Goal: Information Seeking & Learning: Learn about a topic

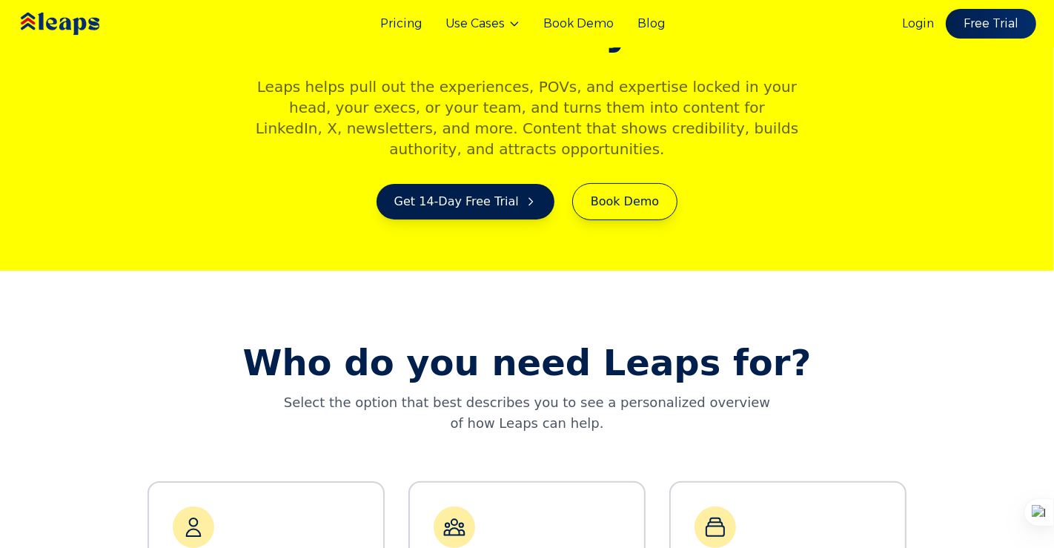
scroll to position [548, 0]
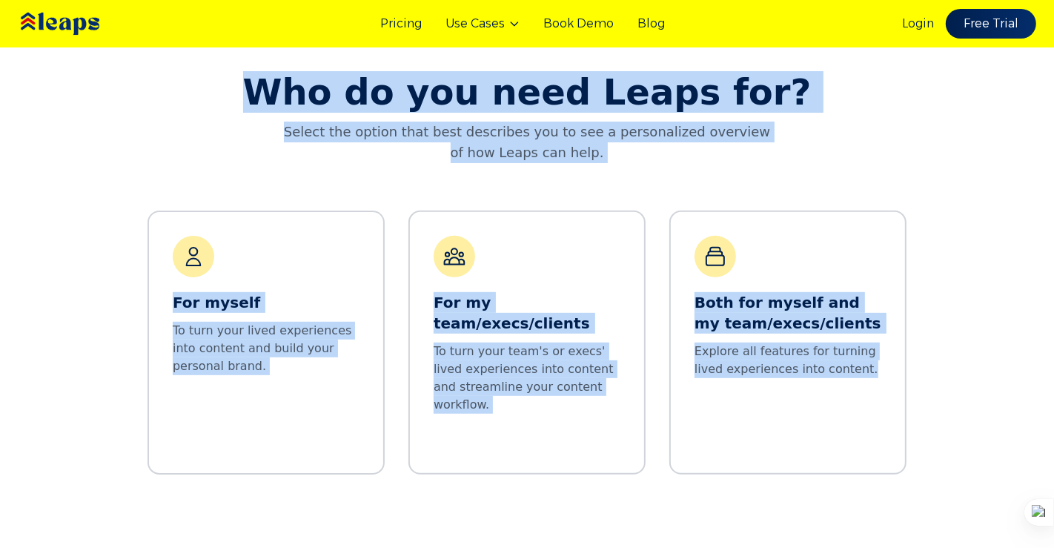
drag, startPoint x: 258, startPoint y: 97, endPoint x: 931, endPoint y: 391, distance: 734.2
click at [931, 391] on div "Who do you need Leaps for? Select the option that best describes you to see a p…" at bounding box center [527, 274] width 1054 height 548
copy div "Who do you need Leaps for? Select the option that best describes you to see a p…"
click at [843, 83] on div "Who do you need Leaps for? Select the option that best describes you to see a p…" at bounding box center [527, 274] width 1054 height 548
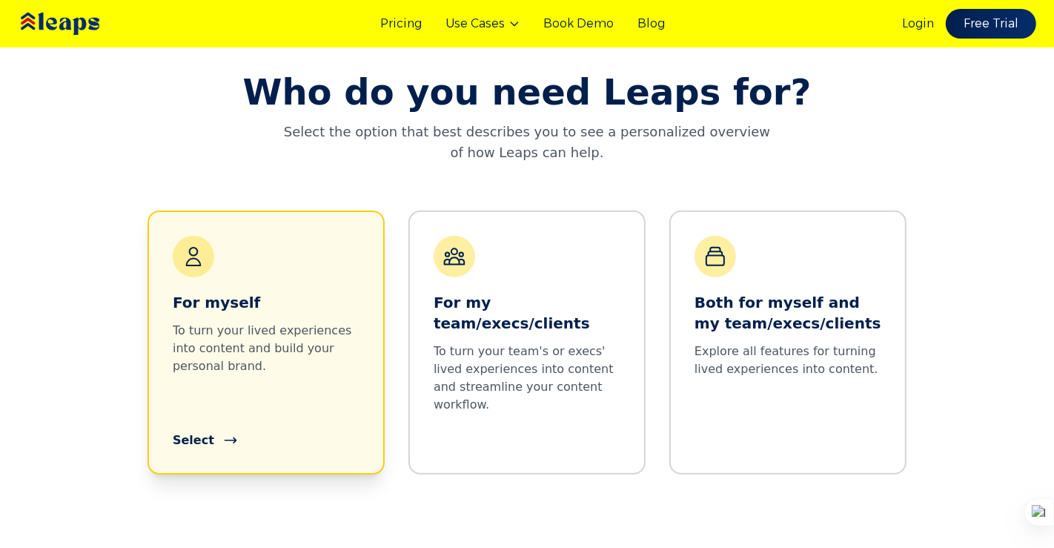
click at [276, 302] on div "For myself To turn your lived experiences into content and build your personal …" at bounding box center [266, 342] width 187 height 213
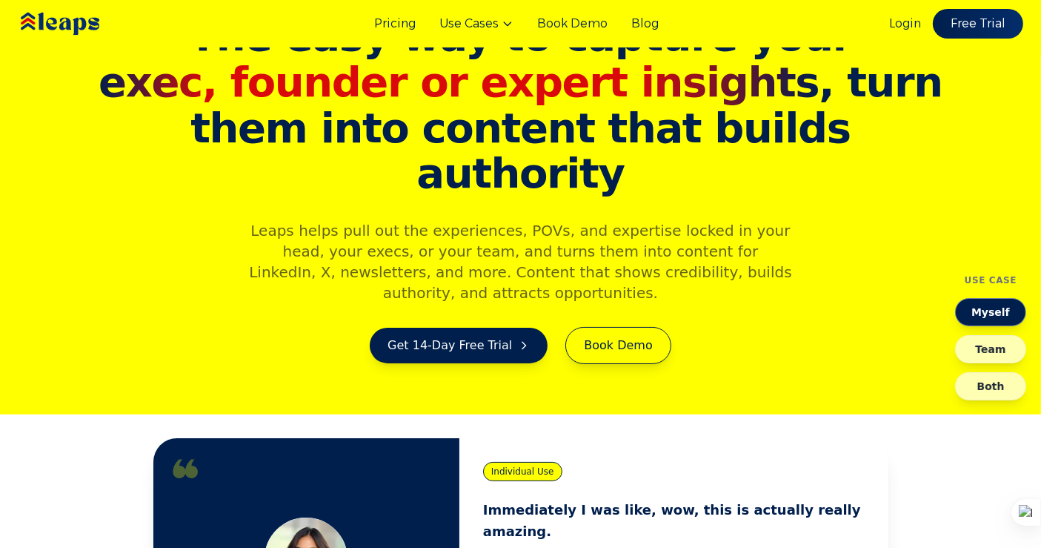
scroll to position [0, 0]
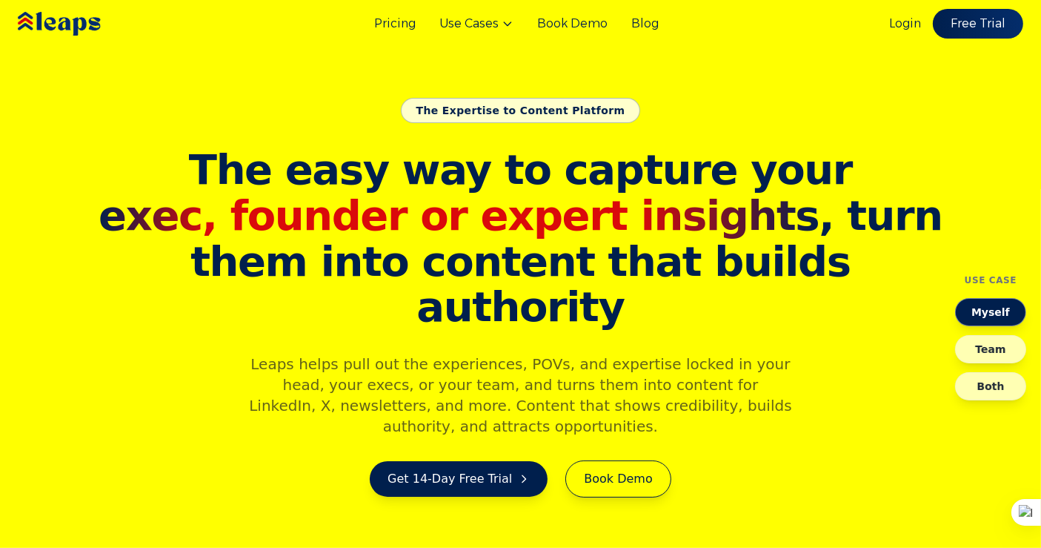
click at [63, 14] on img at bounding box center [81, 23] width 133 height 45
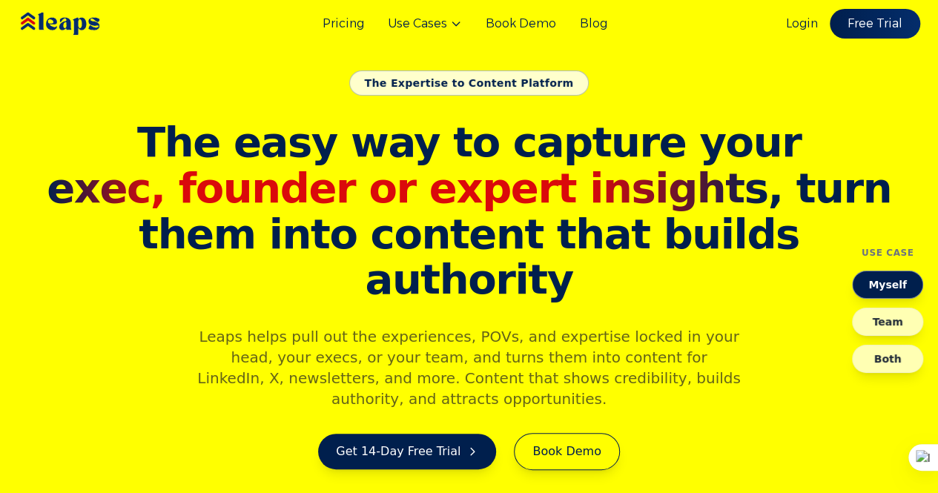
click at [276, 201] on span "exec, founder or expert insights" at bounding box center [407, 188] width 720 height 48
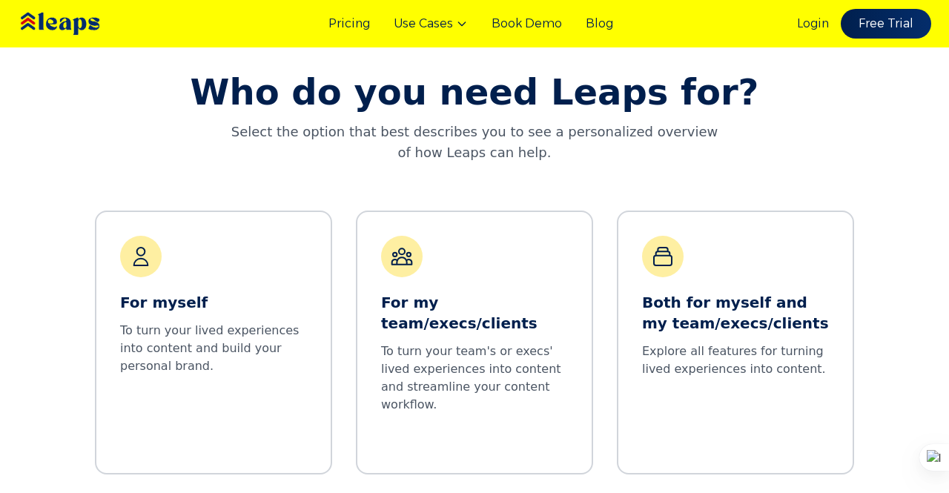
scroll to position [493, 0]
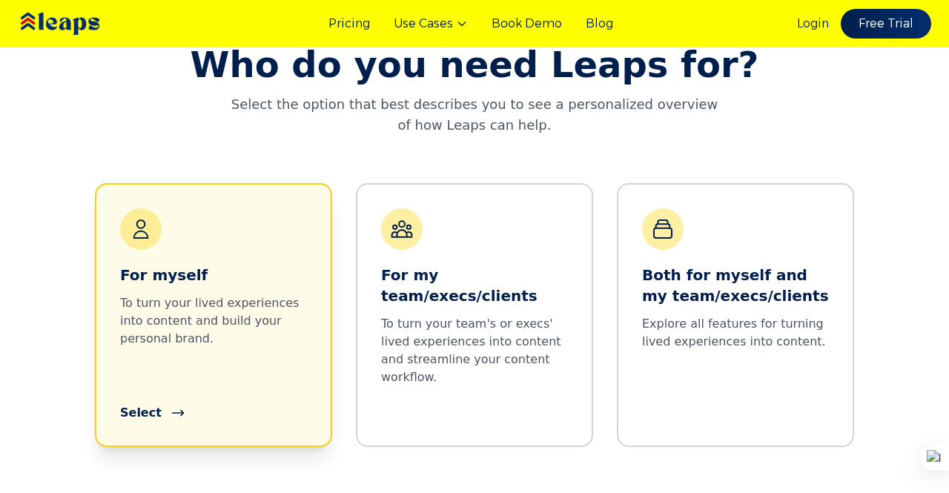
click at [262, 269] on div "For myself To turn your lived experiences into content and build your personal …" at bounding box center [213, 314] width 187 height 213
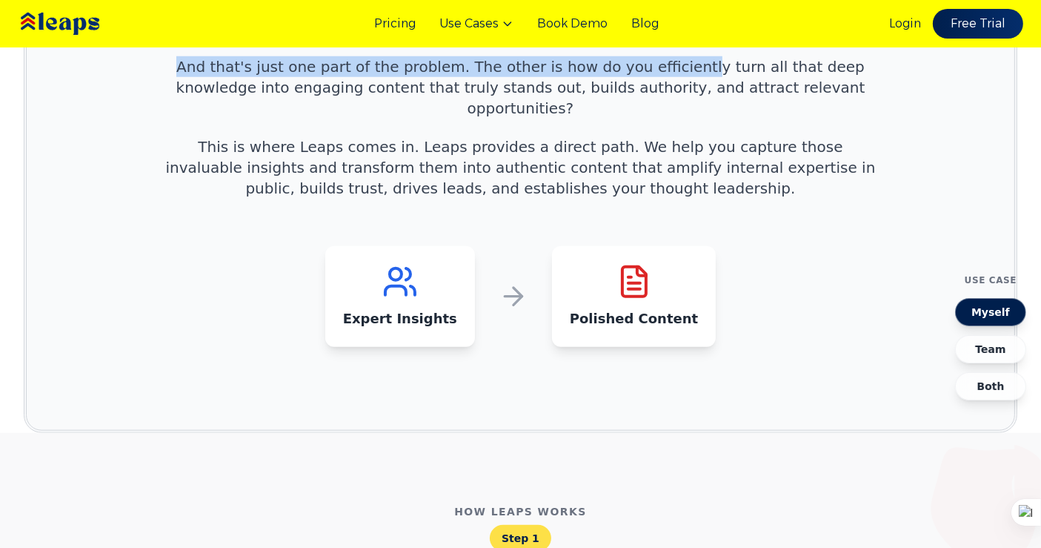
scroll to position [1458, 0]
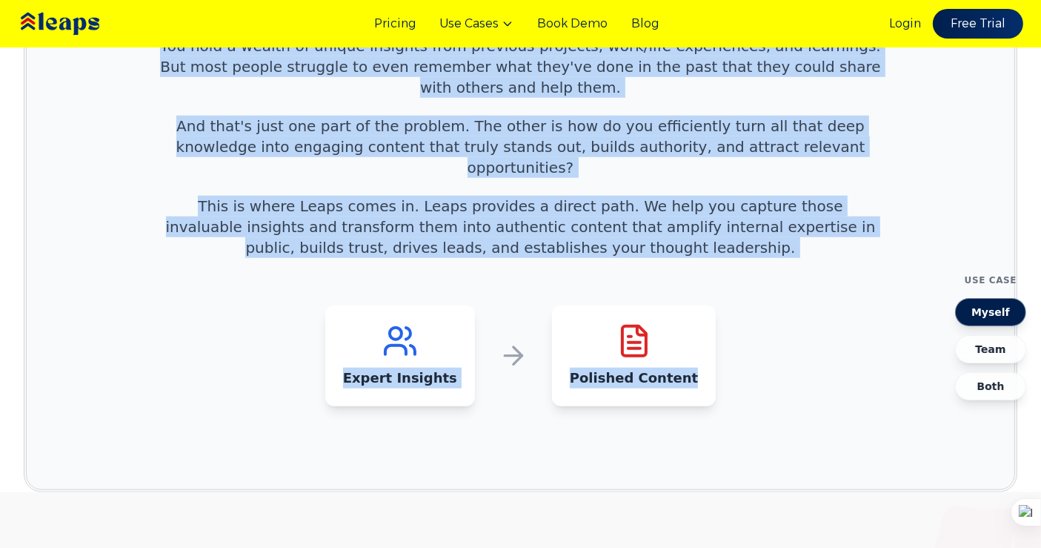
drag, startPoint x: 248, startPoint y: 76, endPoint x: 704, endPoint y: 265, distance: 494.1
click at [704, 265] on div "A simple, direct path to genuine, high-performing thought leadership content Yo…" at bounding box center [521, 143] width 759 height 525
copy div "A simple, direct path to genuine, high-performing thought leadership content Yo…"
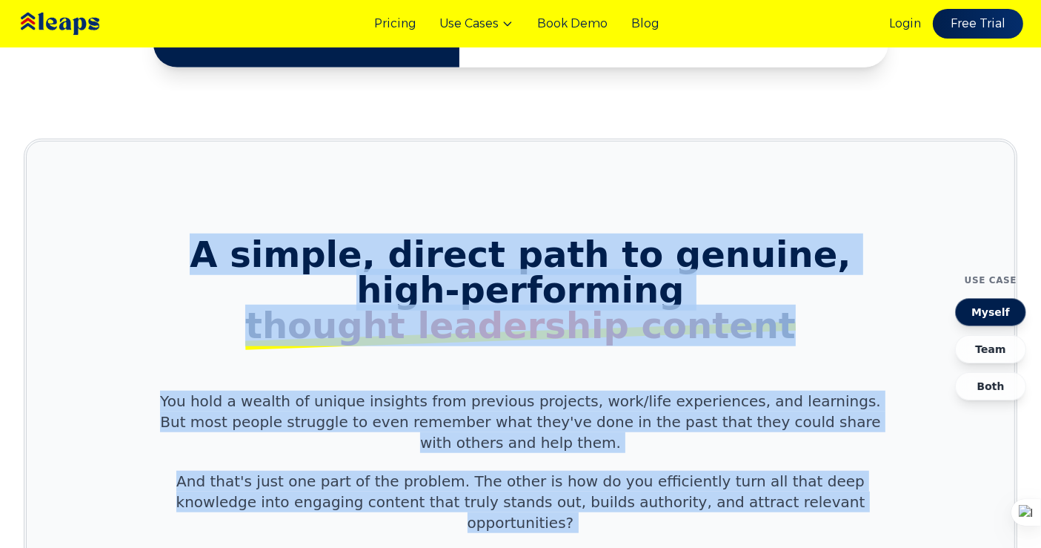
scroll to position [1102, 0]
click at [262, 273] on span "high-performing thought leadership content" at bounding box center [520, 308] width 723 height 71
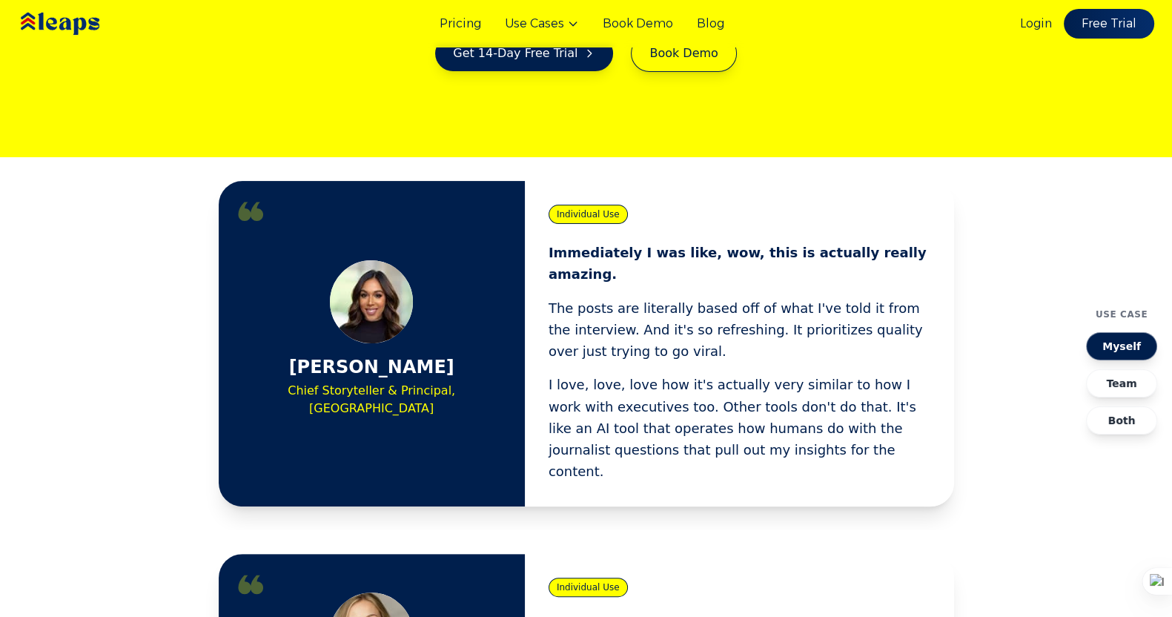
scroll to position [458, 0]
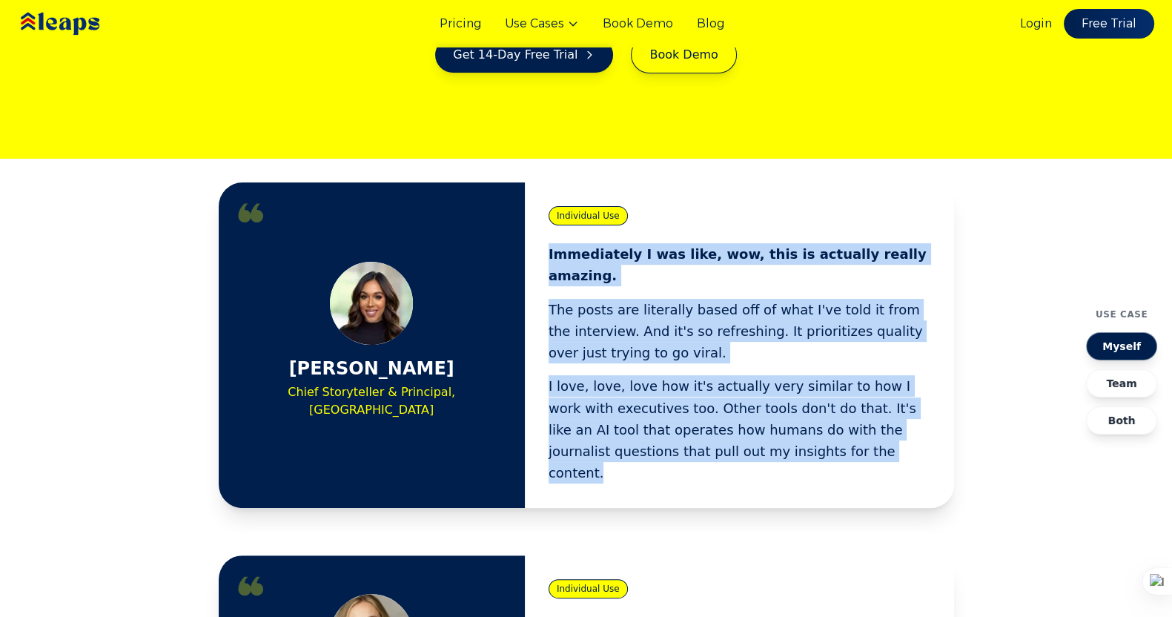
drag, startPoint x: 548, startPoint y: 254, endPoint x: 763, endPoint y: 420, distance: 272.2
click at [763, 420] on div "Immediately I was like, wow, this is actually really amazing. The posts are lit…" at bounding box center [739, 363] width 382 height 241
copy div "Immediately I was like, wow, this is actually really amazing. The posts are lit…"
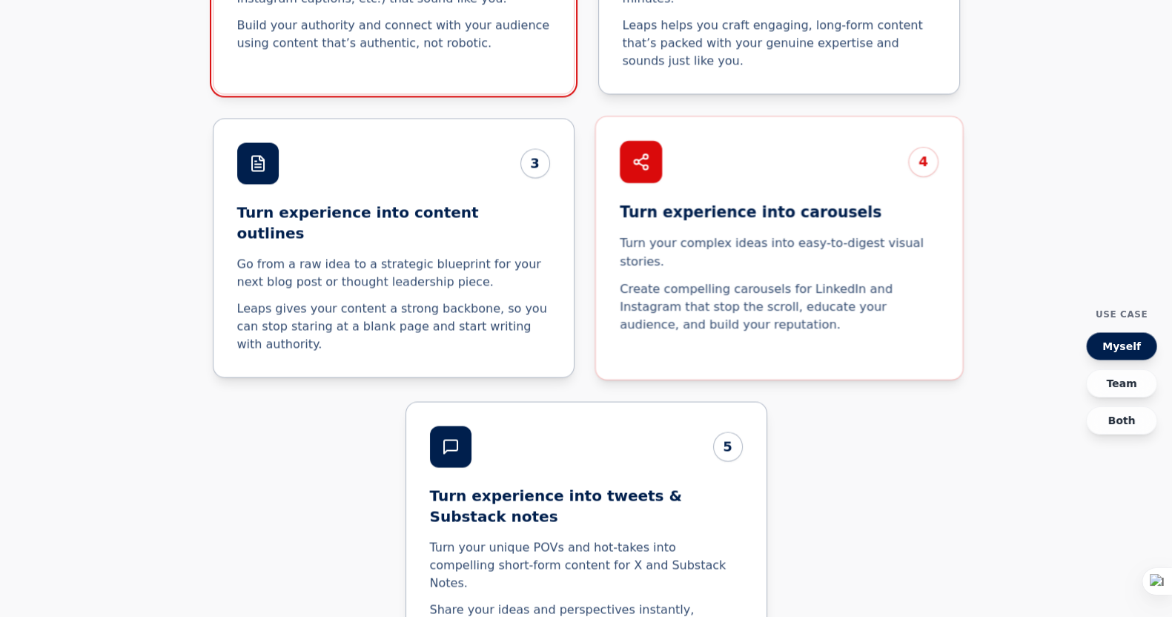
scroll to position [3634, 0]
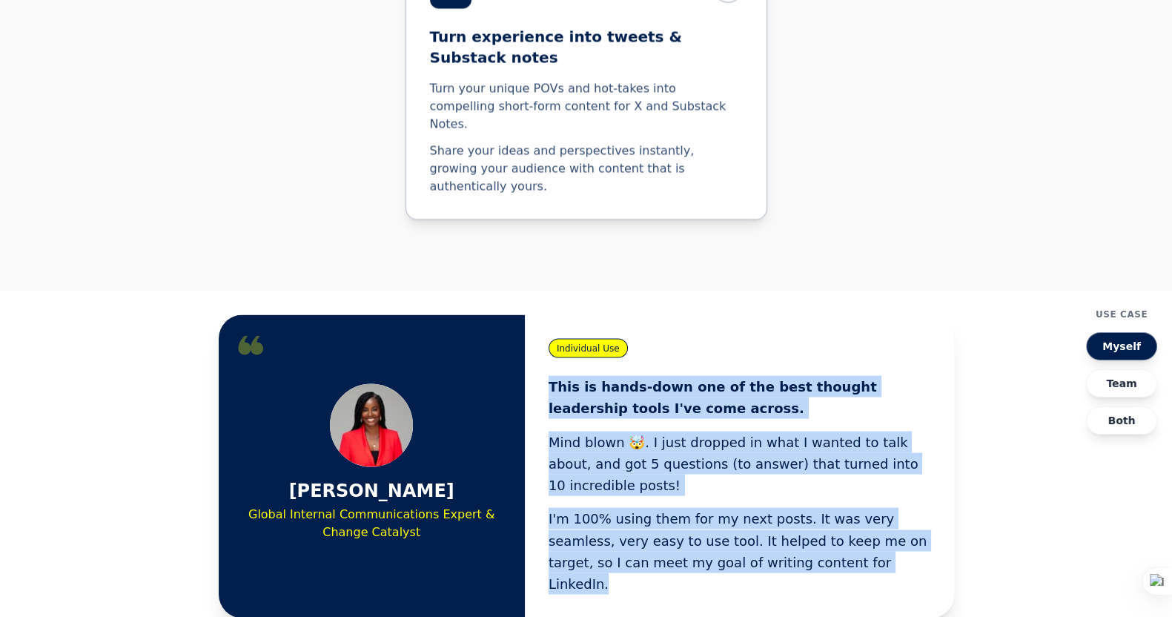
drag, startPoint x: 552, startPoint y: 114, endPoint x: 838, endPoint y: 291, distance: 335.5
click at [838, 376] on div "This is hands-down one of the best thought leadership tools I've come across. M…" at bounding box center [739, 485] width 382 height 219
copy div "This is hands-down one of the best thought leadership tools I've come across. M…"
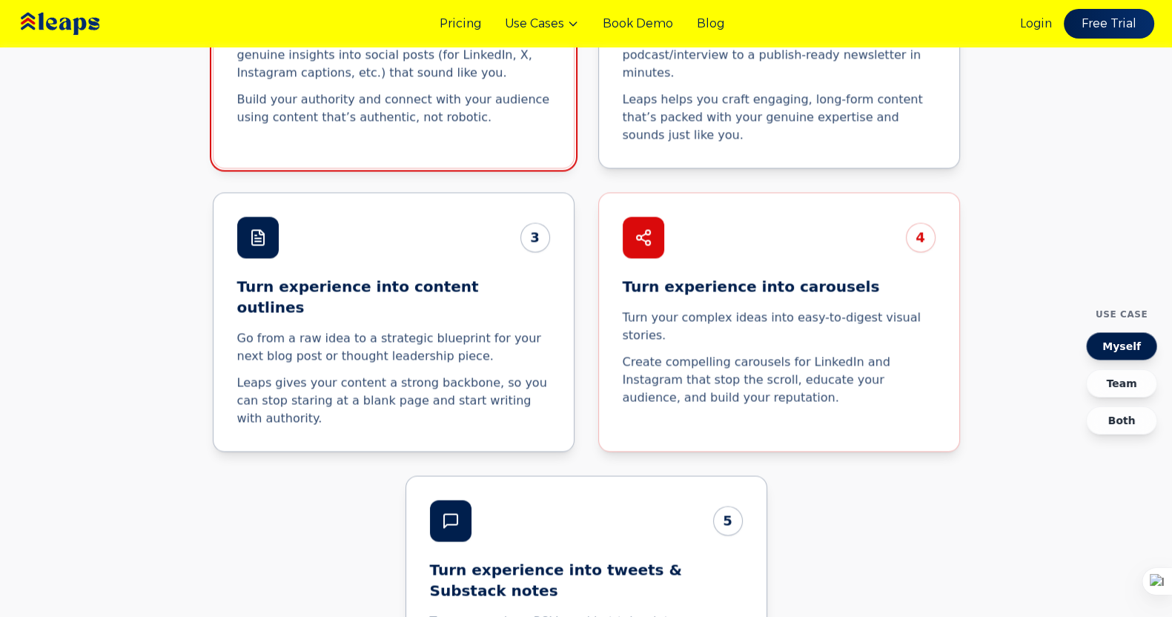
click at [214, 475] on div "5 Turn experience into tweets & Substack notes Turn your unique POVs and hot-ta…" at bounding box center [586, 613] width 747 height 277
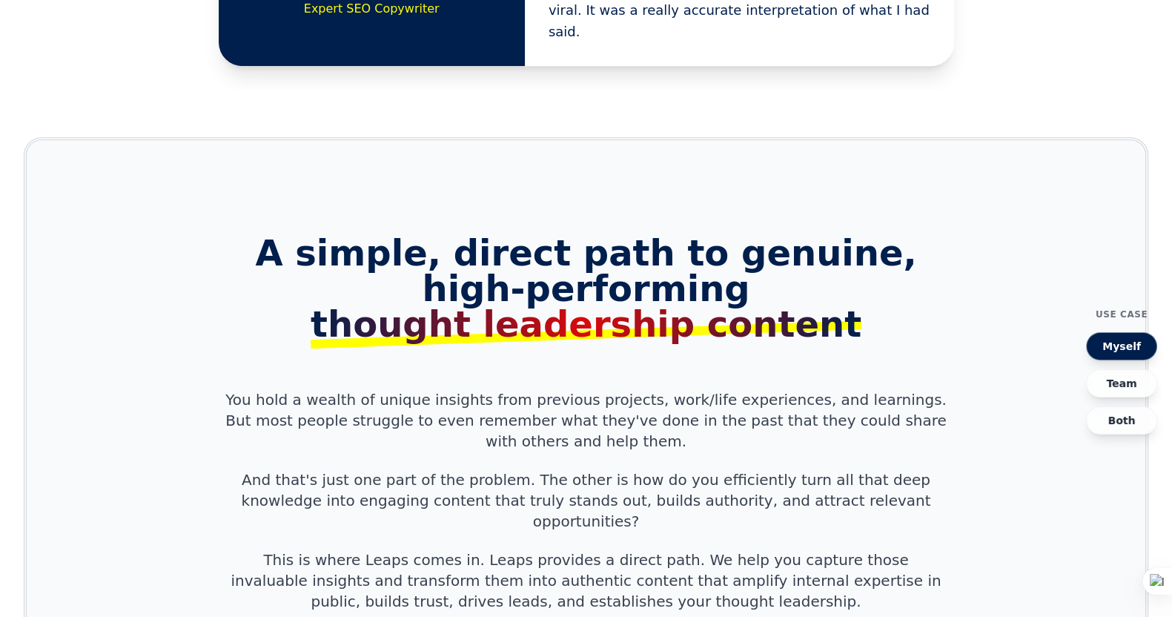
scroll to position [1937, 0]
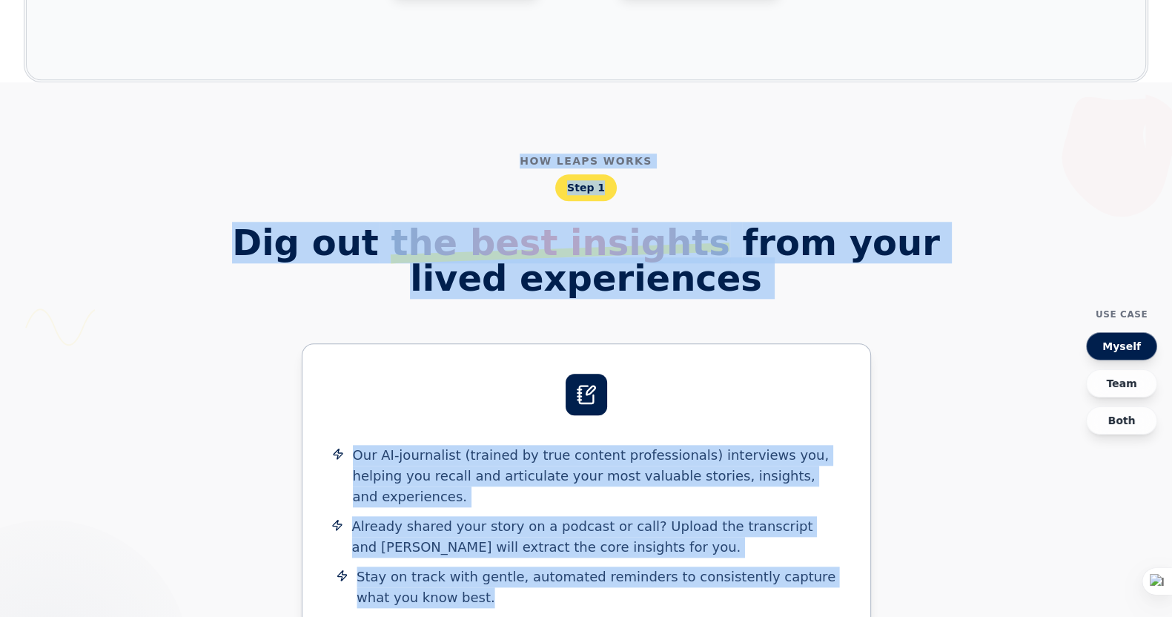
drag, startPoint x: 520, startPoint y: 67, endPoint x: 633, endPoint y: 529, distance: 475.5
click at [633, 492] on div "How Leaps works Step 1 Dig out the best insights from your lived experiences Ou…" at bounding box center [586, 395] width 889 height 485
copy div "How Leaps works Step 1 Dig out the best insights from your lived experiences Ou…"
click at [947, 248] on div "How Leaps works Step 1 Dig out the best insights from your lived experiences Ou…" at bounding box center [586, 395] width 889 height 485
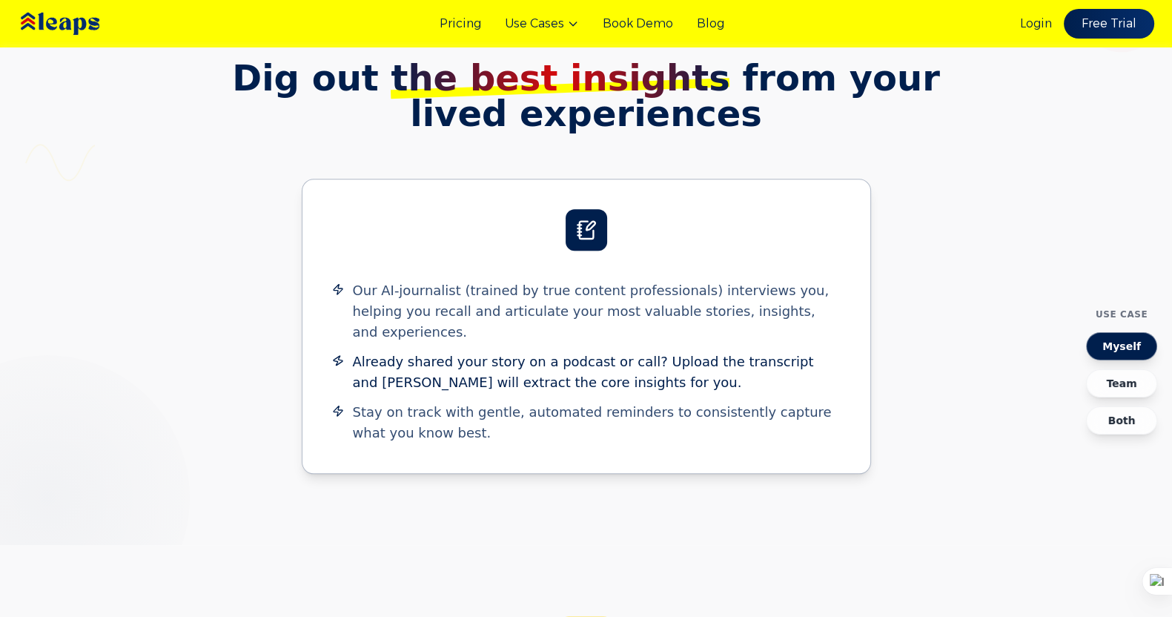
scroll to position [2100, 0]
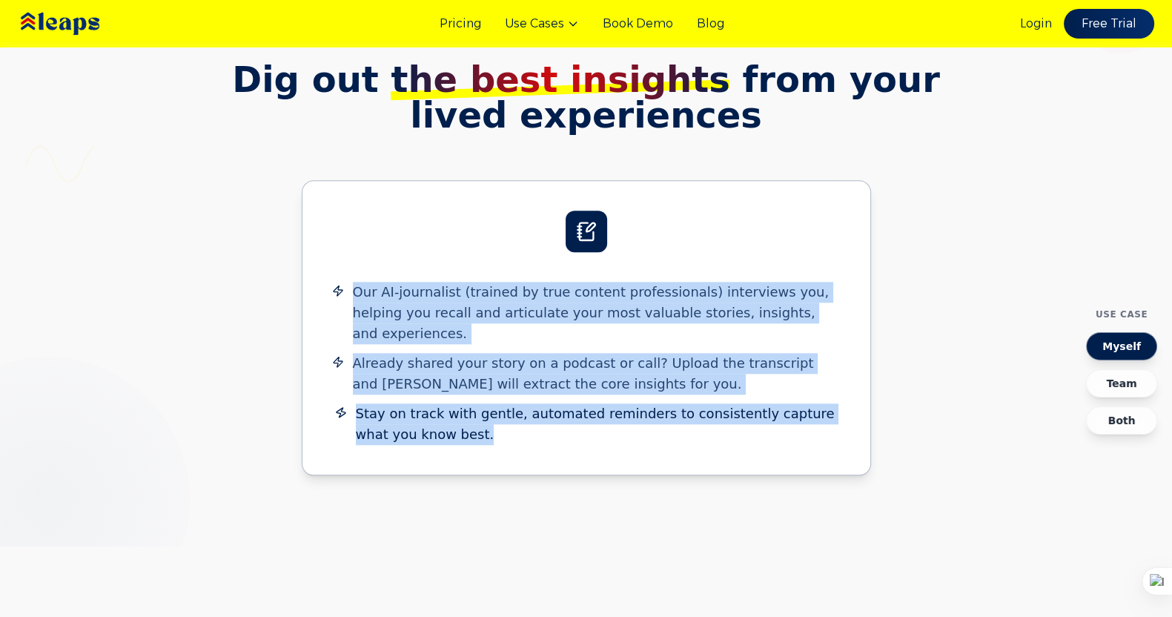
drag, startPoint x: 358, startPoint y: 208, endPoint x: 425, endPoint y: 331, distance: 140.3
click at [425, 331] on div "Our AI-journalist (trained by true content professionals) interviews you, helpi…" at bounding box center [586, 363] width 508 height 163
click at [497, 398] on section "How Leaps works Step 1 Dig out the best insights from your lived experiences Ou…" at bounding box center [586, 232] width 1172 height 627
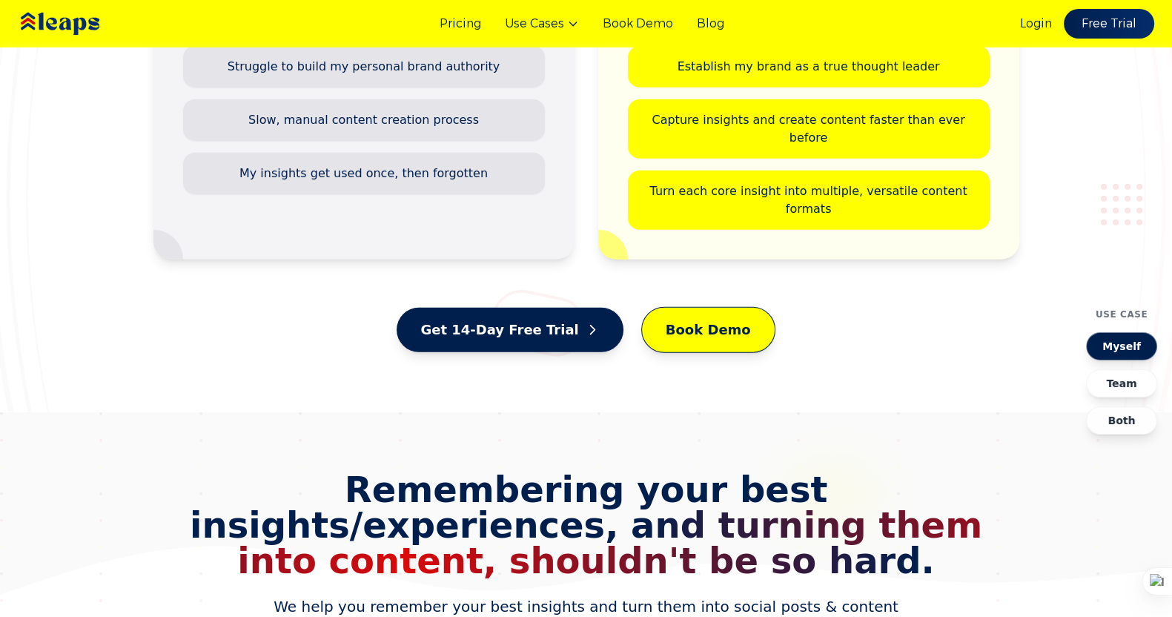
scroll to position [4612, 0]
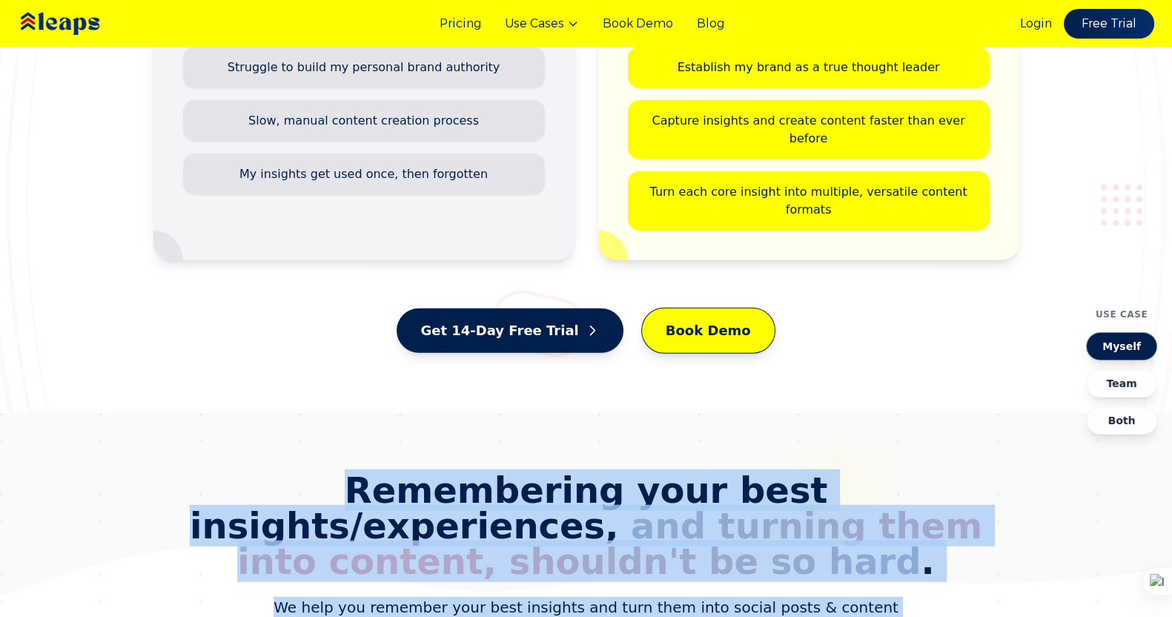
drag, startPoint x: 156, startPoint y: 165, endPoint x: 669, endPoint y: 254, distance: 520.7
click at [669, 472] on div "Remembering your best insights/experiences, and turning them into content, shou…" at bounding box center [586, 555] width 866 height 166
copy div "Remembering your best insights/experiences, and turning them into content, shou…"
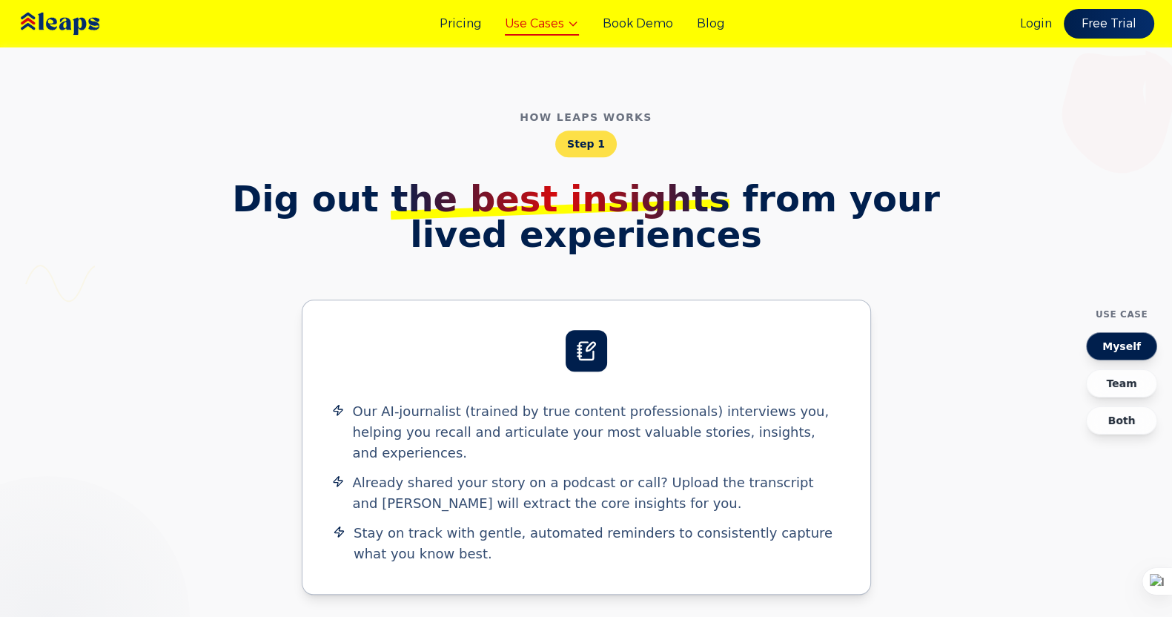
scroll to position [1979, 0]
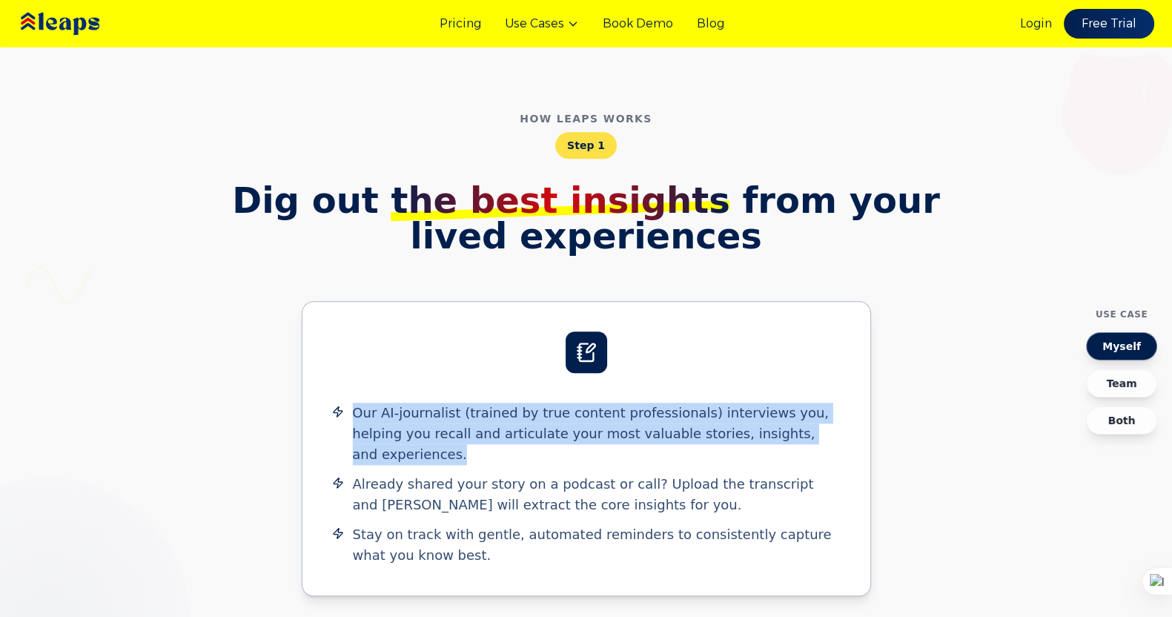
drag, startPoint x: 348, startPoint y: 305, endPoint x: 871, endPoint y: 351, distance: 524.6
click at [871, 351] on div "How Leaps works Step 1 Dig out the best insights from your lived experiences Ou…" at bounding box center [586, 353] width 889 height 485
copy span "Our AI-journalist (trained by true content professionals) interviews you, helpi…"
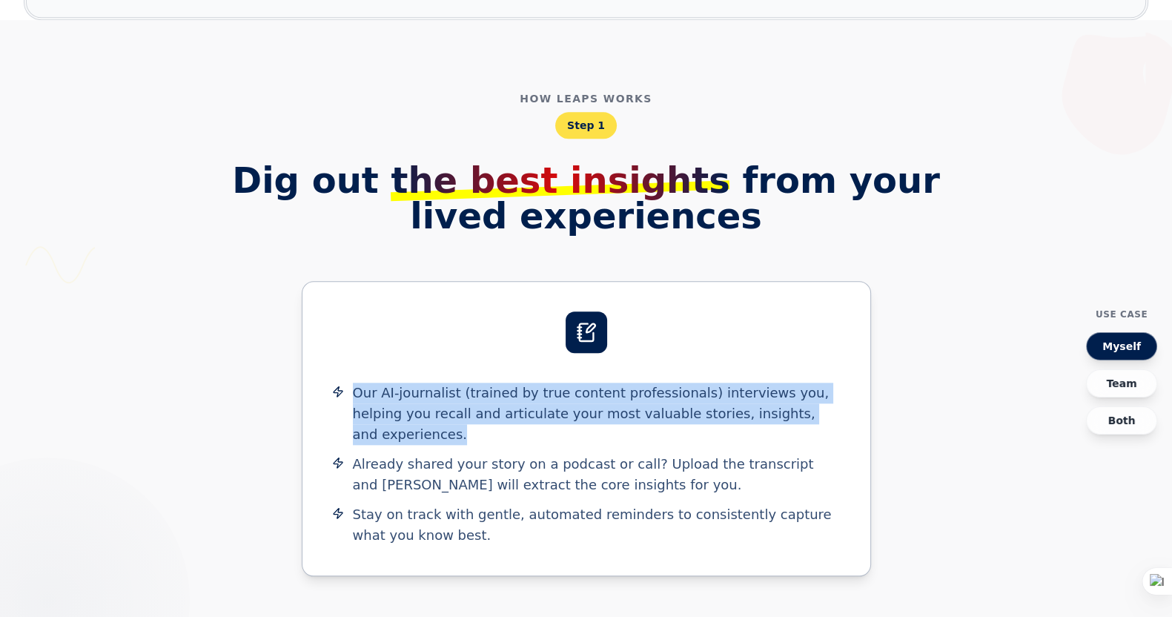
scroll to position [2031, 0]
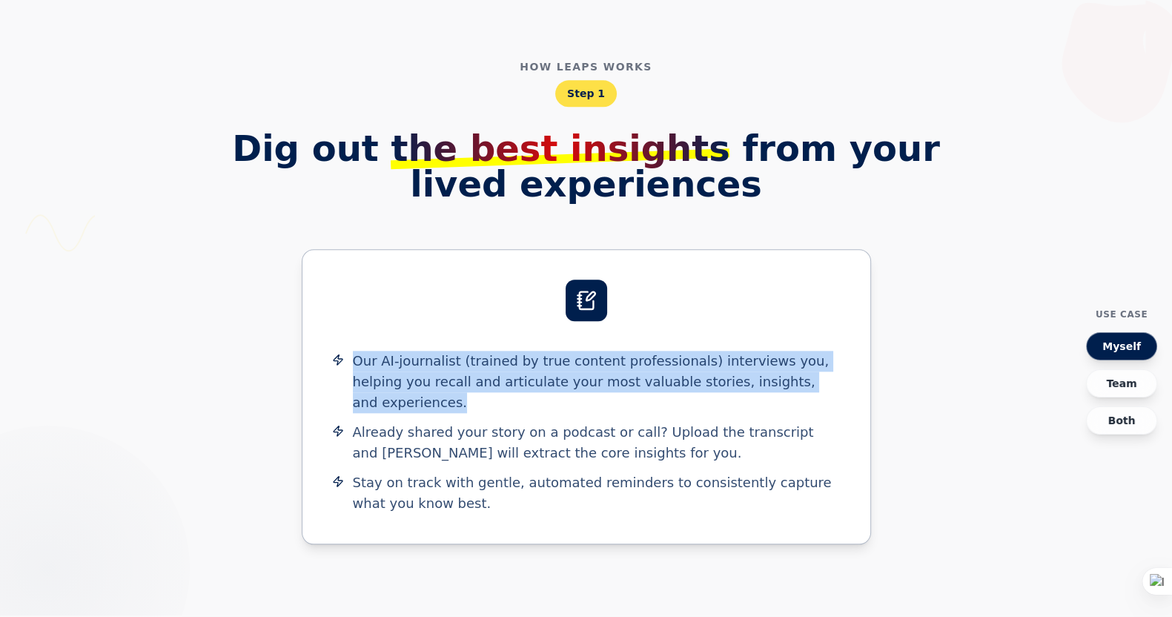
click at [354, 252] on div "Our AI-journalist (trained by true content professionals) interviews you, helpi…" at bounding box center [586, 397] width 568 height 294
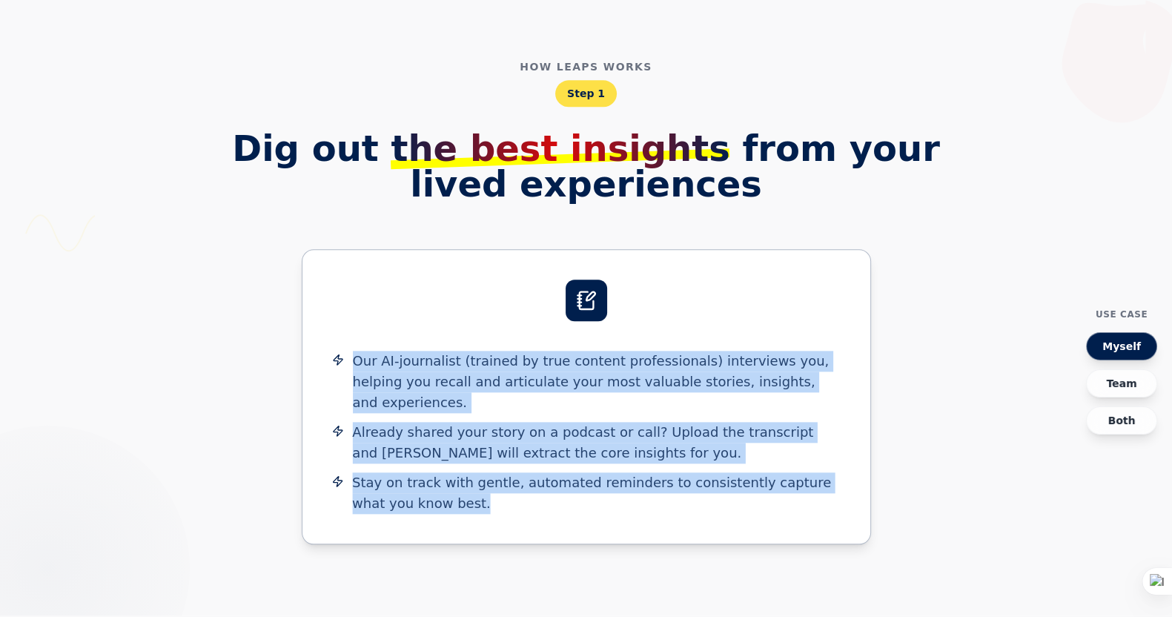
drag, startPoint x: 354, startPoint y: 265, endPoint x: 469, endPoint y: 416, distance: 189.8
click at [469, 416] on div "Our AI-journalist (trained by true content professionals) interviews you, helpi…" at bounding box center [586, 397] width 568 height 294
click at [483, 250] on div "Our AI-journalist (trained by true content professionals) interviews you, helpi…" at bounding box center [586, 397] width 568 height 294
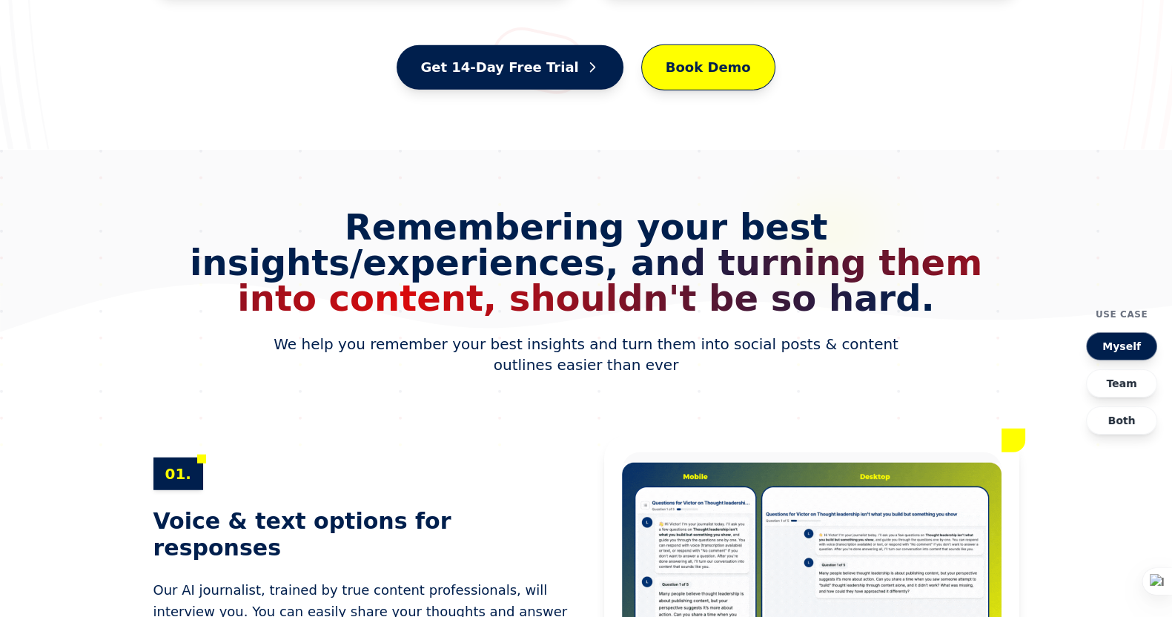
scroll to position [4875, 0]
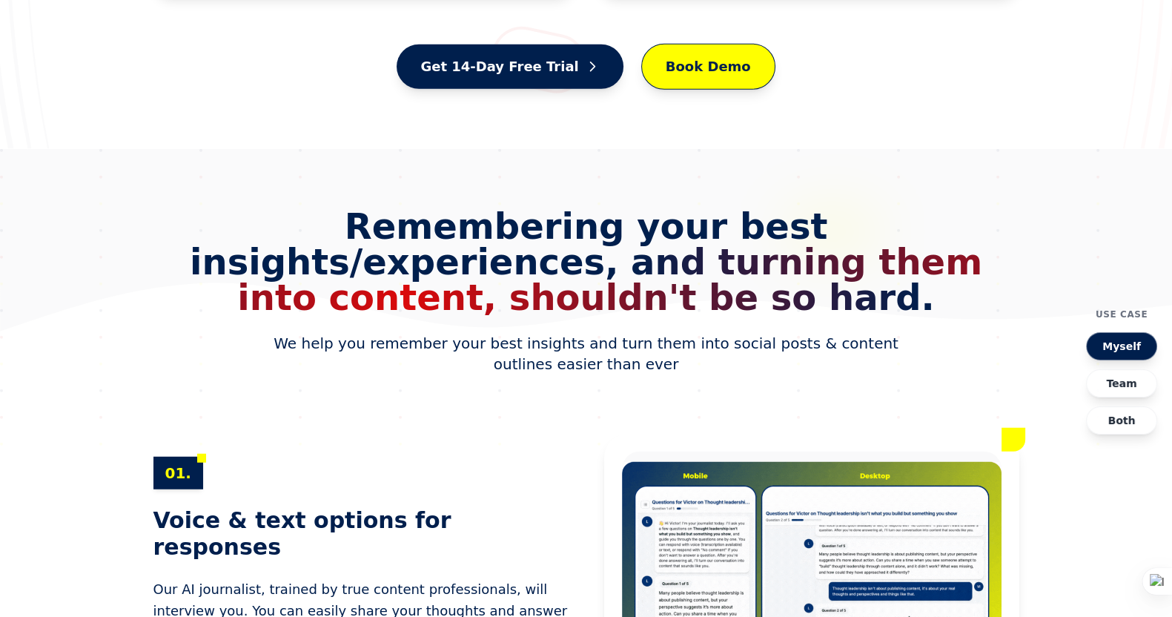
click at [552, 434] on div "01. Voice & text options for responses Our AI journalist, trained by true conte…" at bounding box center [586, 589] width 866 height 311
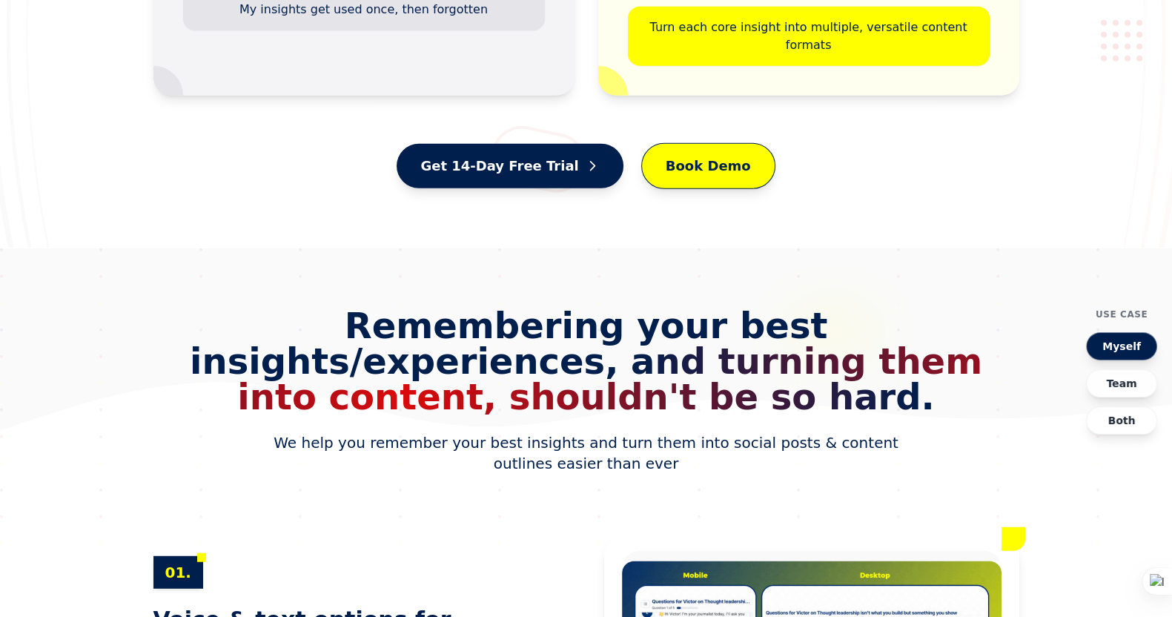
scroll to position [4776, 0]
click at [948, 374] on button "Team" at bounding box center [1121, 383] width 71 height 28
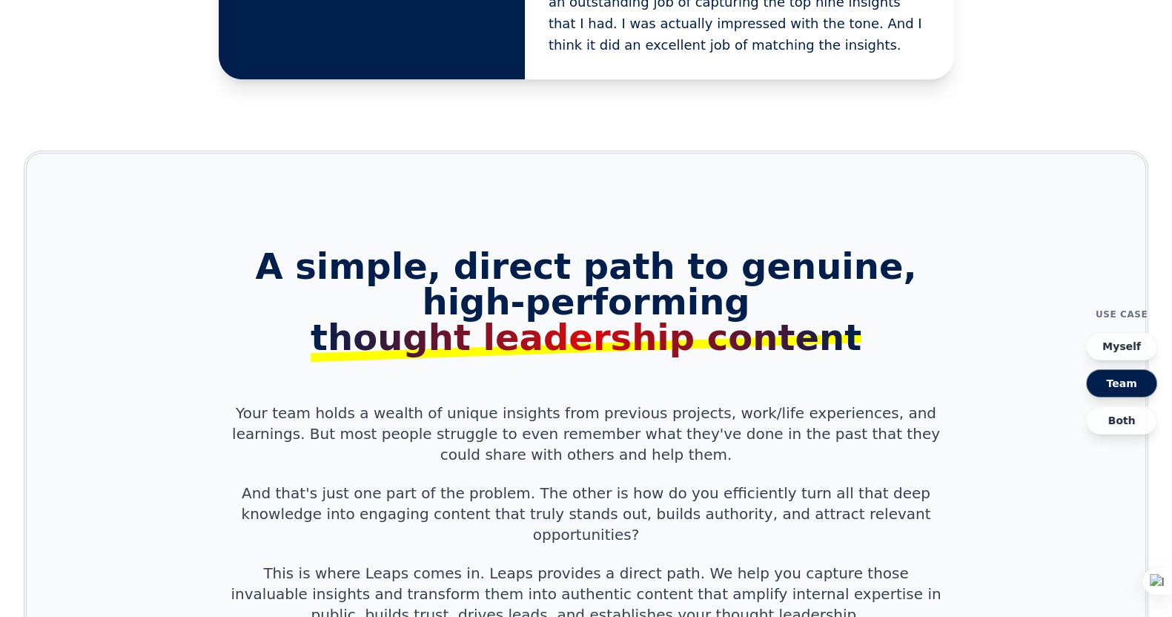
scroll to position [1294, 0]
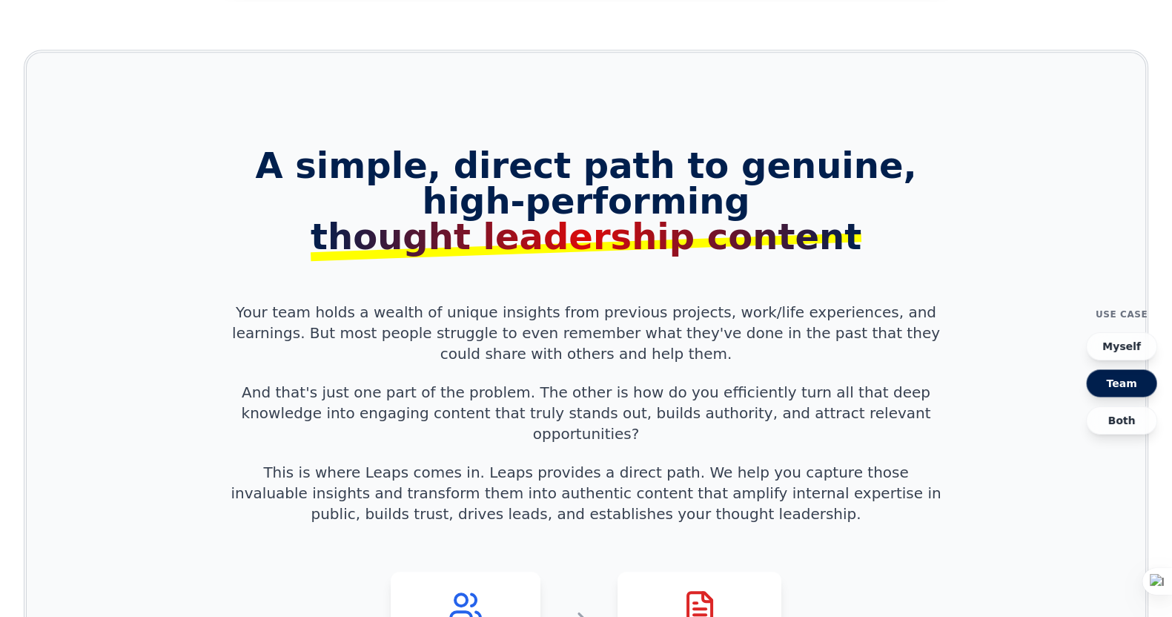
click at [309, 147] on h2 "A simple, direct path to genuine, high-performing thought leadership content" at bounding box center [586, 200] width 723 height 107
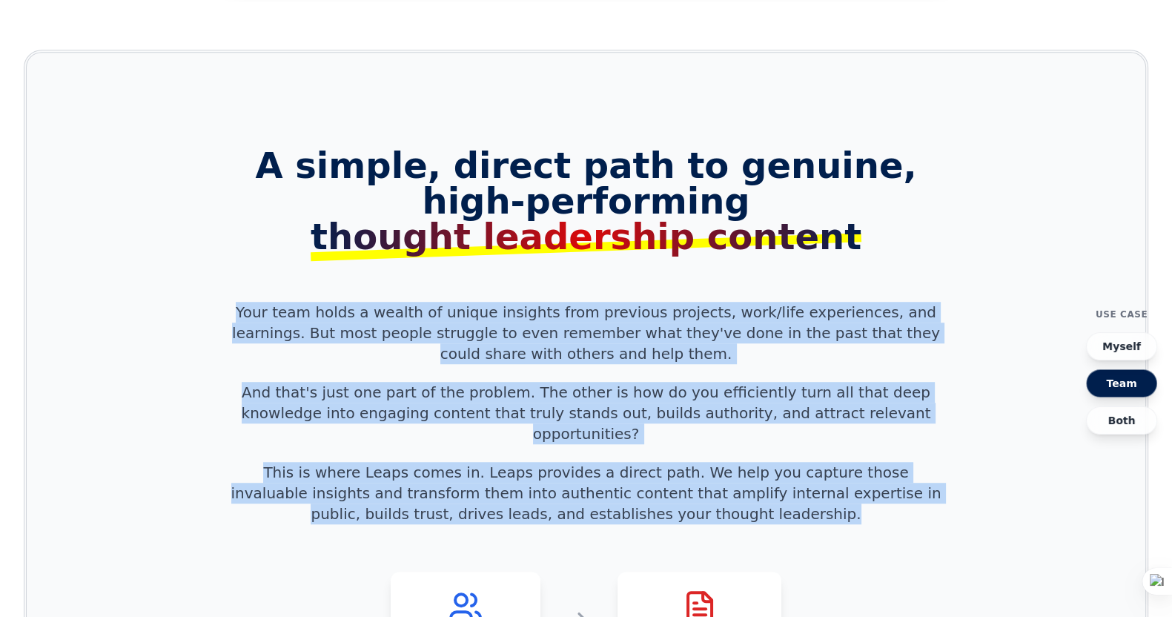
drag, startPoint x: 231, startPoint y: 287, endPoint x: 727, endPoint y: 468, distance: 528.7
click at [727, 468] on div "A simple, direct path to genuine, high-performing thought leadership content Yo…" at bounding box center [586, 409] width 759 height 525
copy div "Your team holds a wealth of unique insights from previous projects, work/life e…"
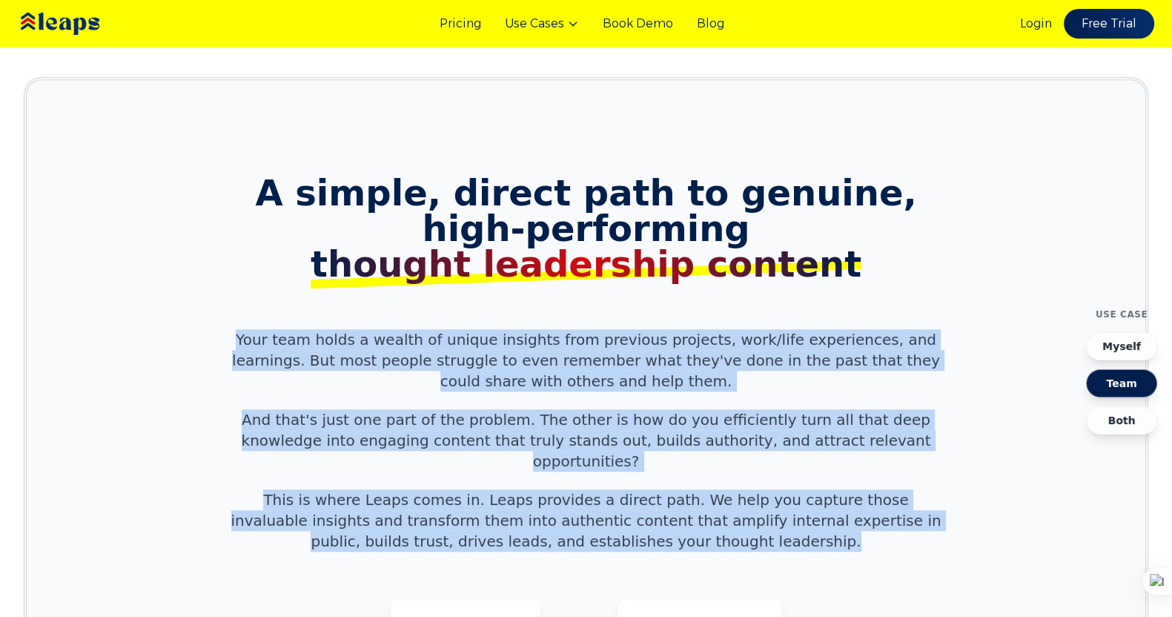
scroll to position [1259, 0]
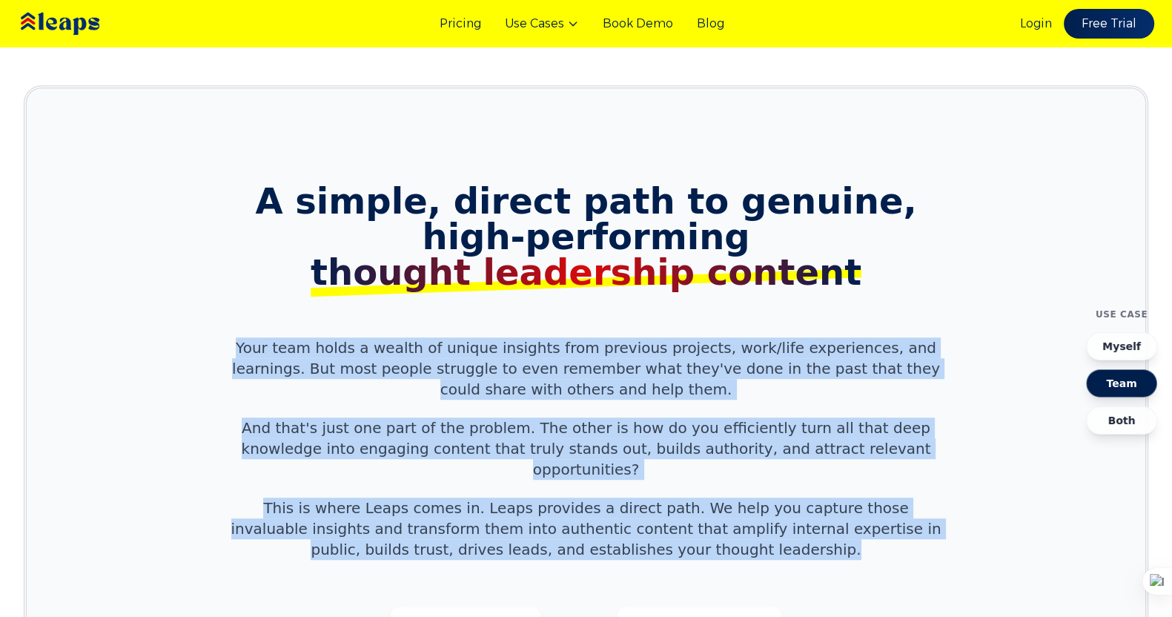
copy div "Your team holds a wealth of unique insights from previous projects, work/life e…"
click at [948, 462] on section "A simple, direct path to genuine, high-performing thought leadership content Yo…" at bounding box center [586, 439] width 1124 height 709
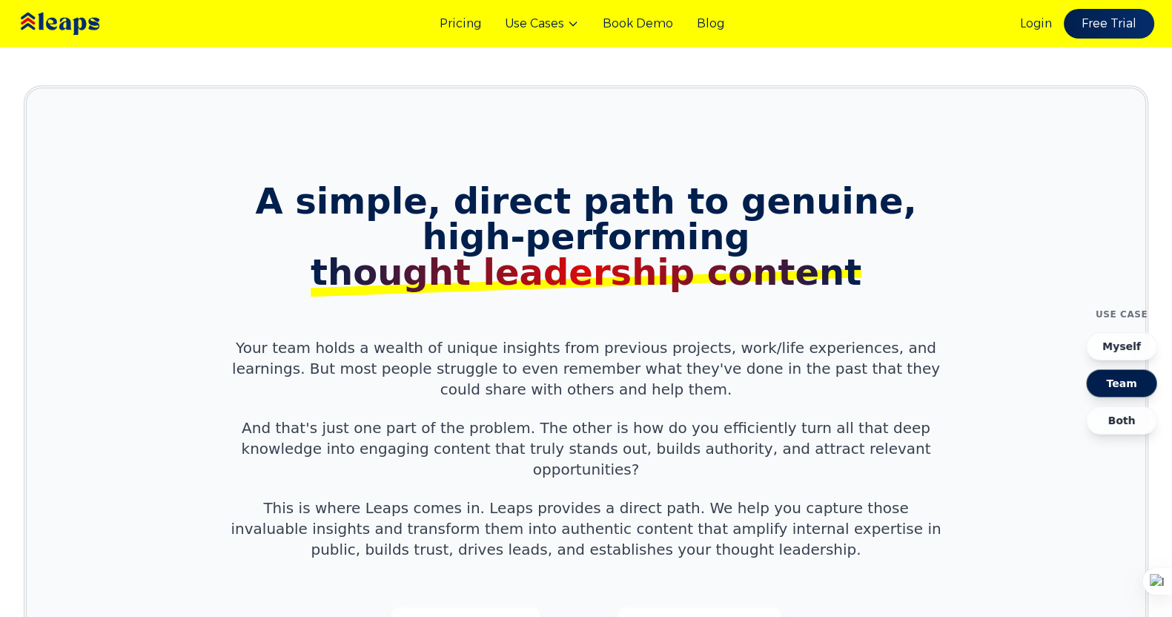
drag, startPoint x: 932, startPoint y: 521, endPoint x: 893, endPoint y: 611, distance: 97.6
click at [932, 492] on div "A simple, direct path to genuine, high-performing thought leadership content Yo…" at bounding box center [586, 445] width 759 height 525
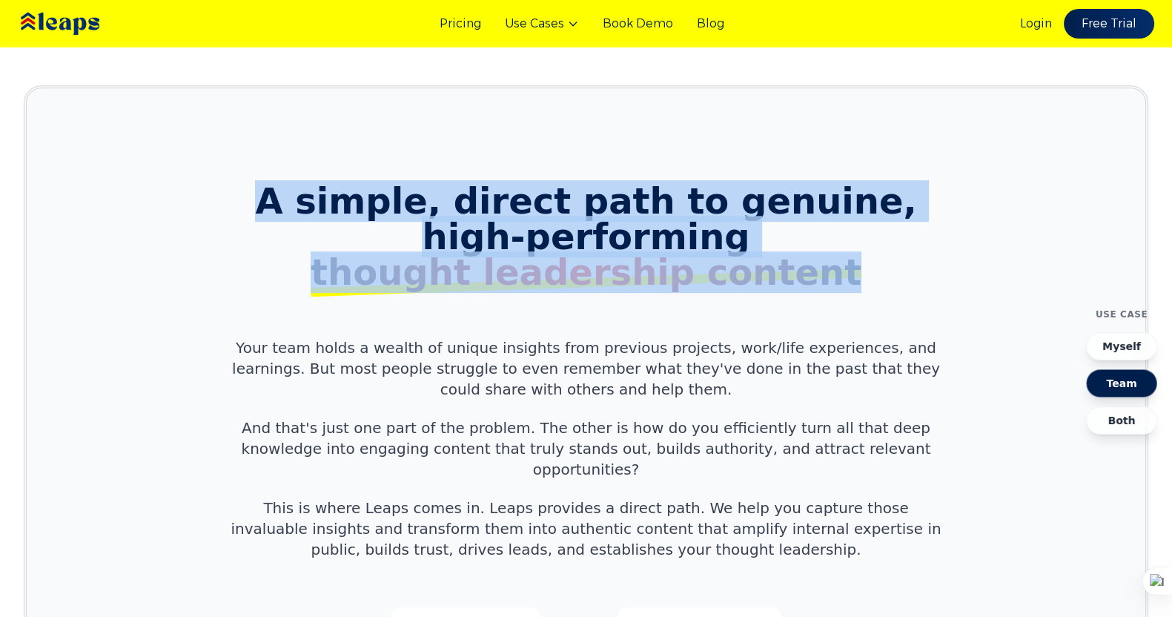
drag, startPoint x: 306, startPoint y: 165, endPoint x: 858, endPoint y: 255, distance: 559.5
click at [858, 255] on h2 "A simple, direct path to genuine, high-performing thought leadership content" at bounding box center [586, 236] width 723 height 107
copy h2 "A simple, direct path to genuine, high-performing thought leadership content"
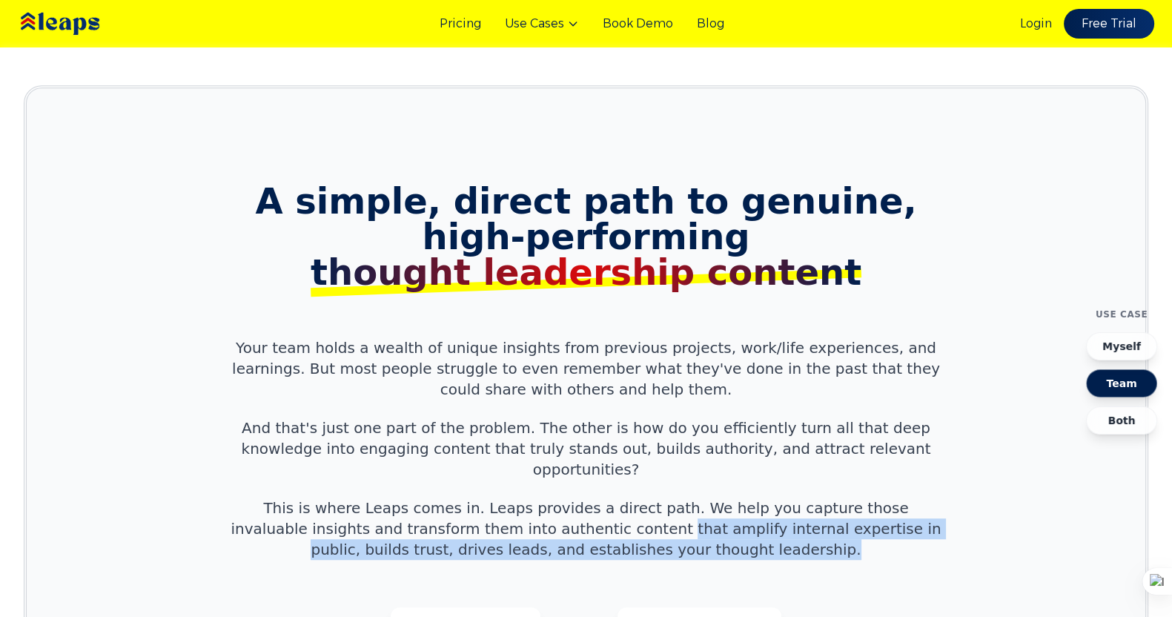
drag, startPoint x: 489, startPoint y: 483, endPoint x: 726, endPoint y: 505, distance: 237.5
click at [726, 492] on p "This is where Leaps comes in. Leaps provides a direct path. We help you capture…" at bounding box center [586, 528] width 723 height 62
copy p "that amplify internal expertise in public, builds trust, drives leads, and esta…"
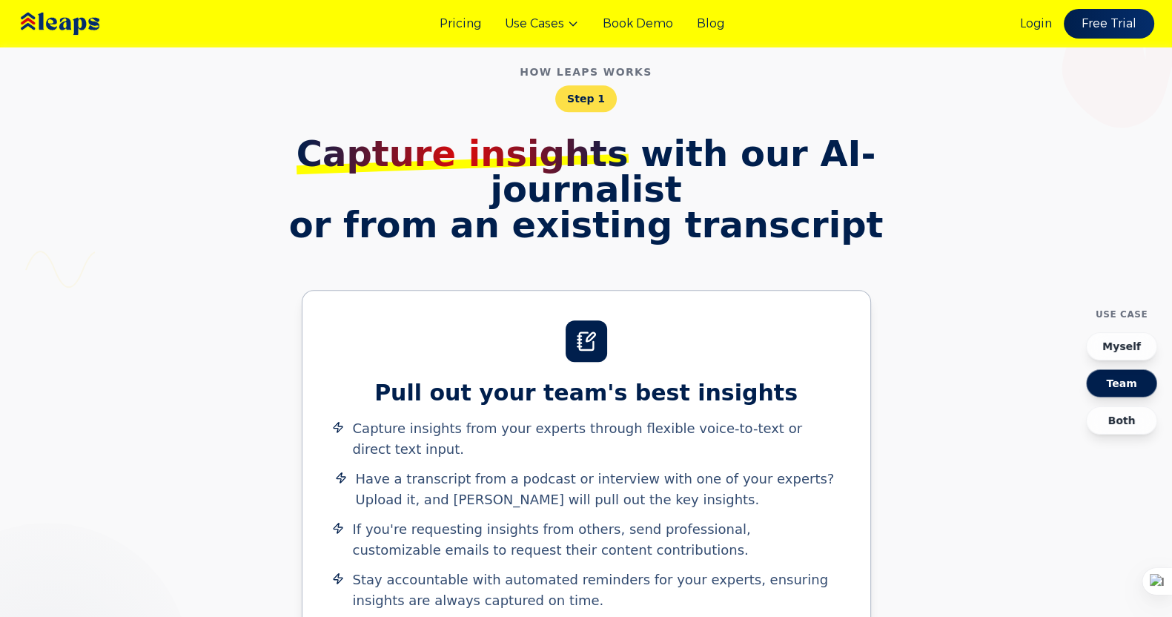
scroll to position [2057, 0]
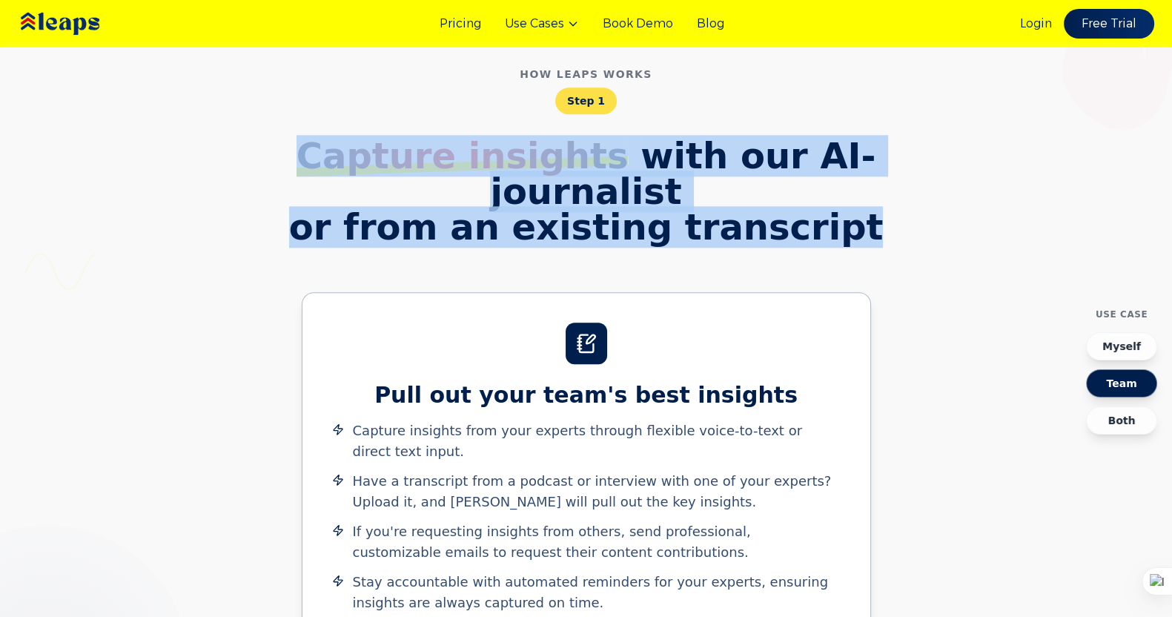
drag, startPoint x: 260, startPoint y: 109, endPoint x: 847, endPoint y: 143, distance: 588.0
click at [847, 143] on h2 "Capture insights with our AI-journalist or from an existing transcript" at bounding box center [586, 191] width 759 height 107
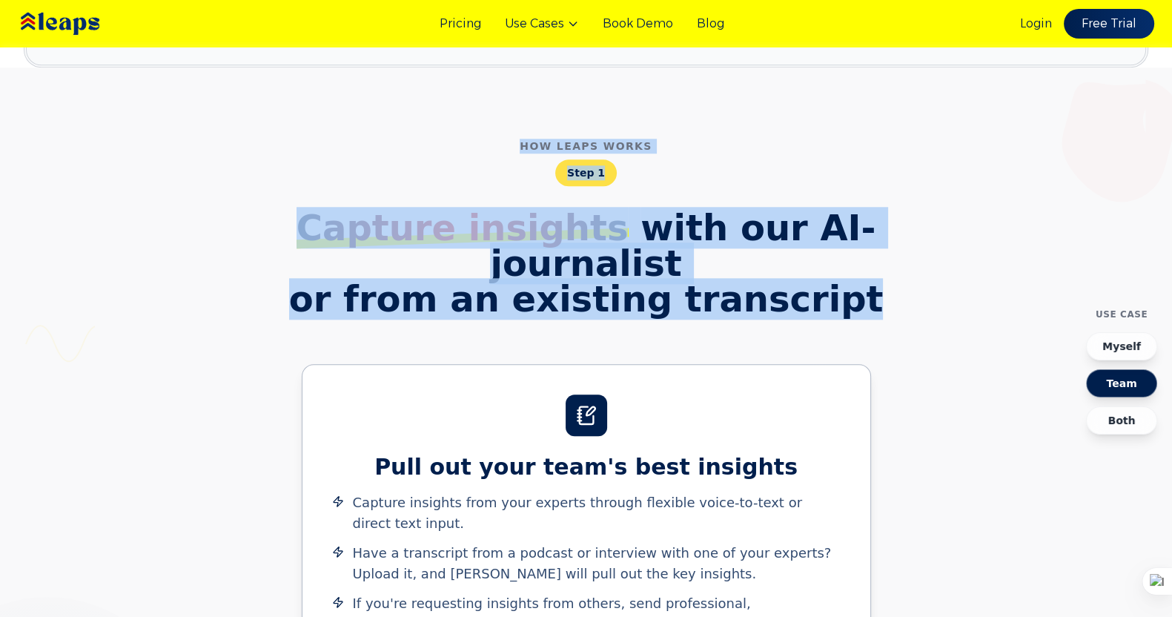
drag, startPoint x: 518, startPoint y: 100, endPoint x: 873, endPoint y: 230, distance: 378.0
click at [873, 230] on div "How [PERSON_NAME] works Step 1 Capture insights with our AI-journalist or from …" at bounding box center [586, 427] width 889 height 577
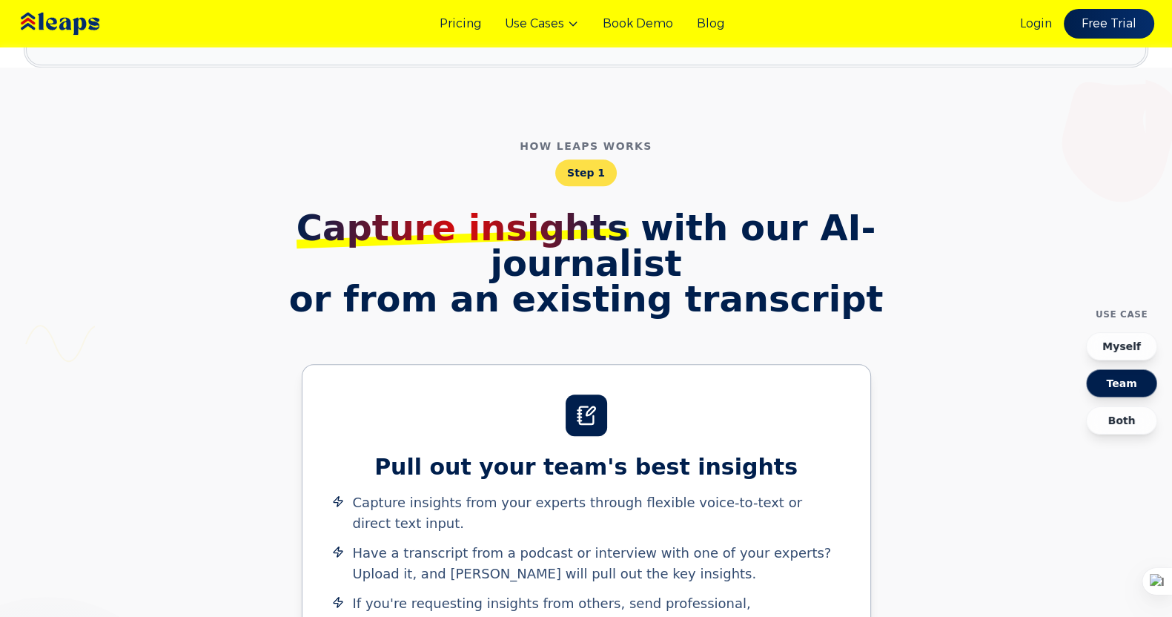
click at [208, 240] on div "How [PERSON_NAME] works Step 1 Capture insights with our AI-journalist or from …" at bounding box center [586, 427] width 889 height 577
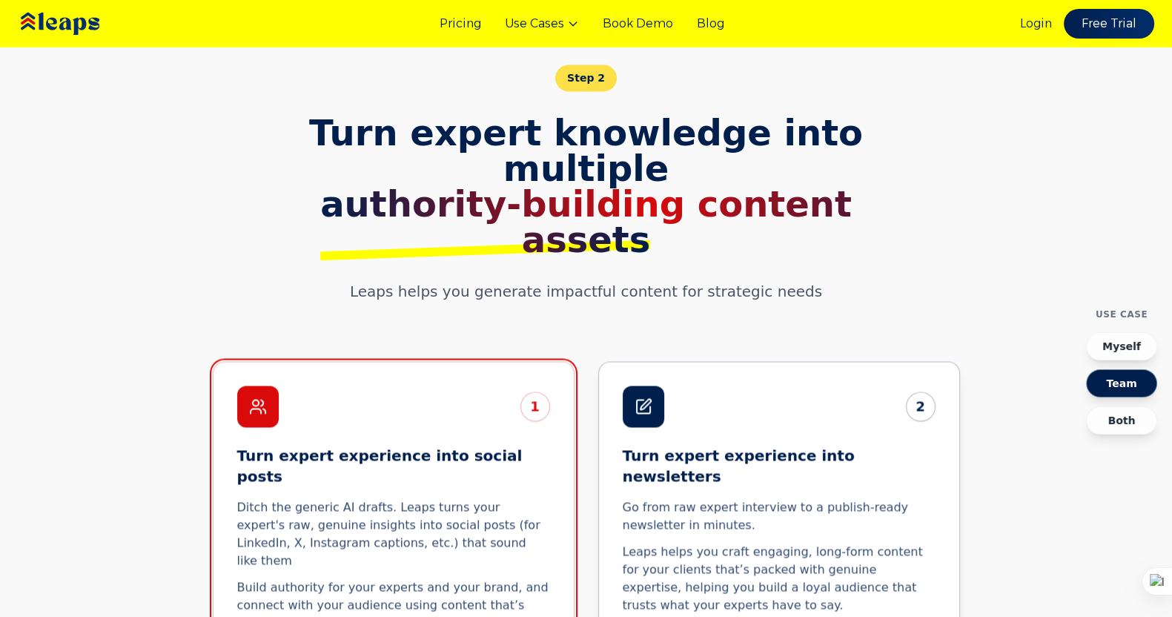
scroll to position [2757, 0]
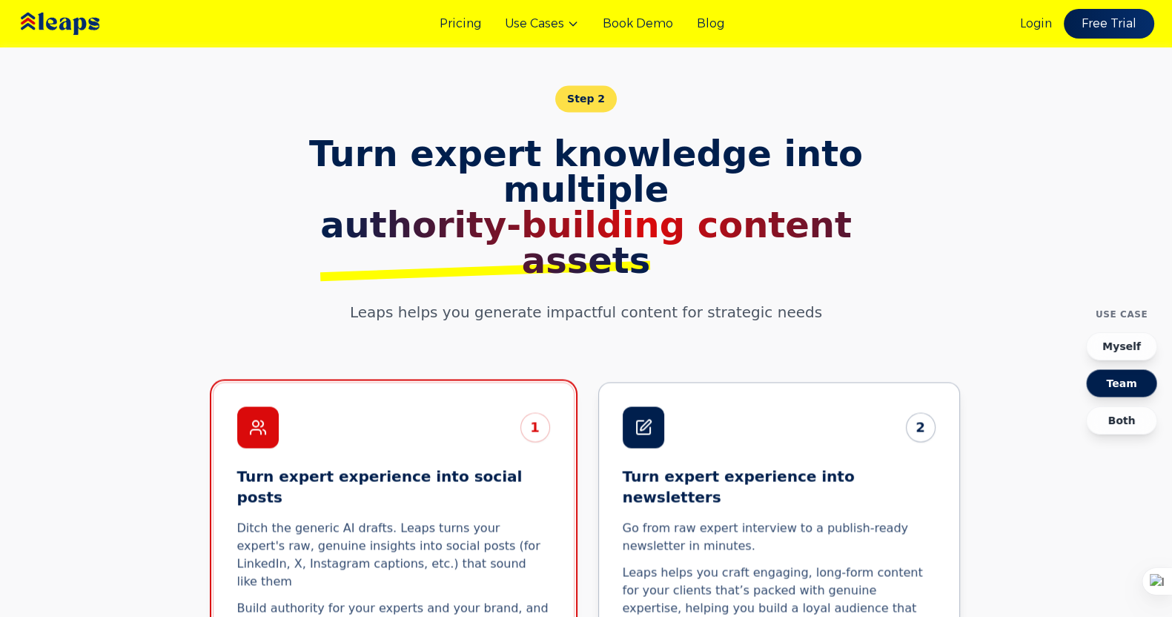
click at [678, 302] on p "Leaps helps you generate impactful content for strategic needs" at bounding box center [586, 312] width 498 height 21
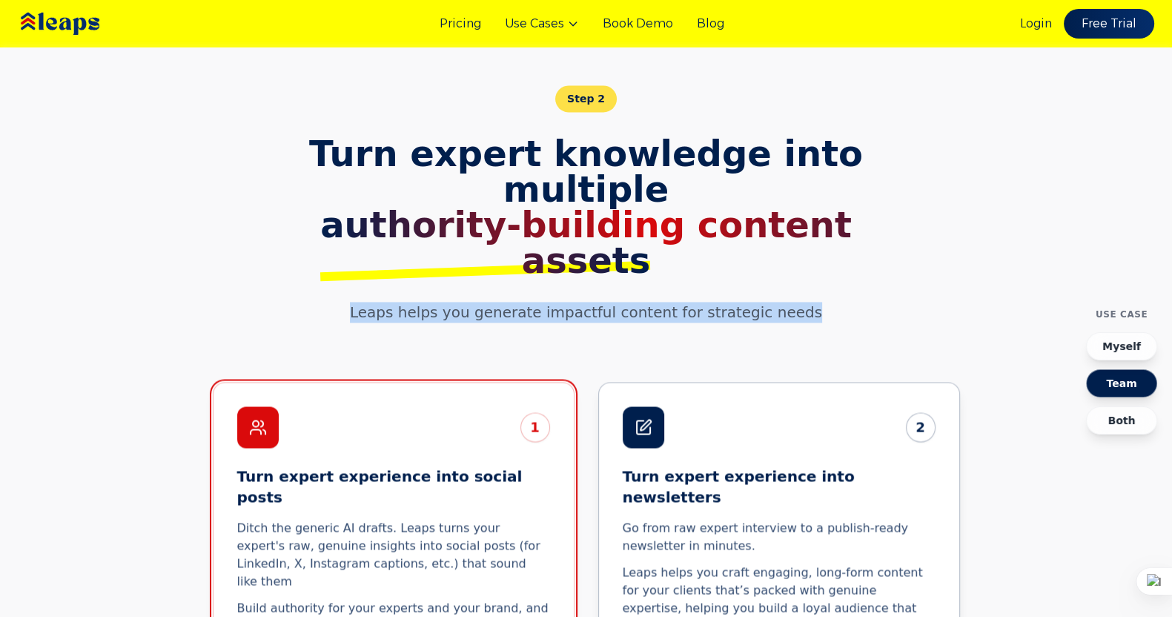
click at [678, 302] on p "Leaps helps you generate impactful content for strategic needs" at bounding box center [586, 312] width 498 height 21
click at [948, 343] on button "Myself" at bounding box center [1121, 346] width 71 height 28
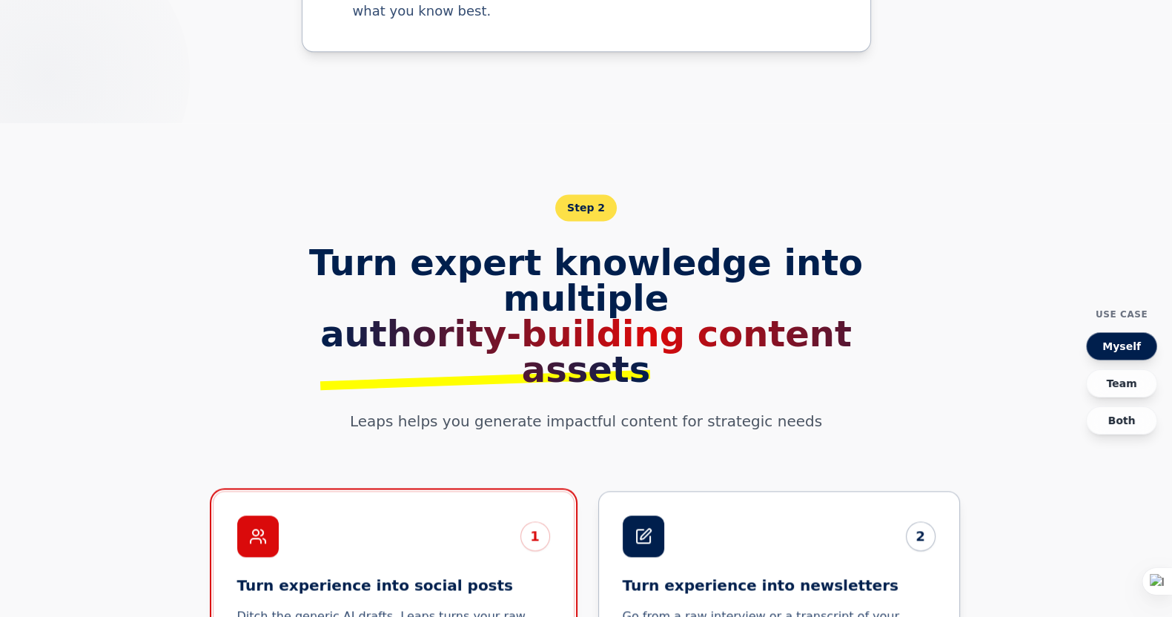
scroll to position [2524, 0]
click at [948, 371] on button "Team" at bounding box center [1121, 383] width 71 height 28
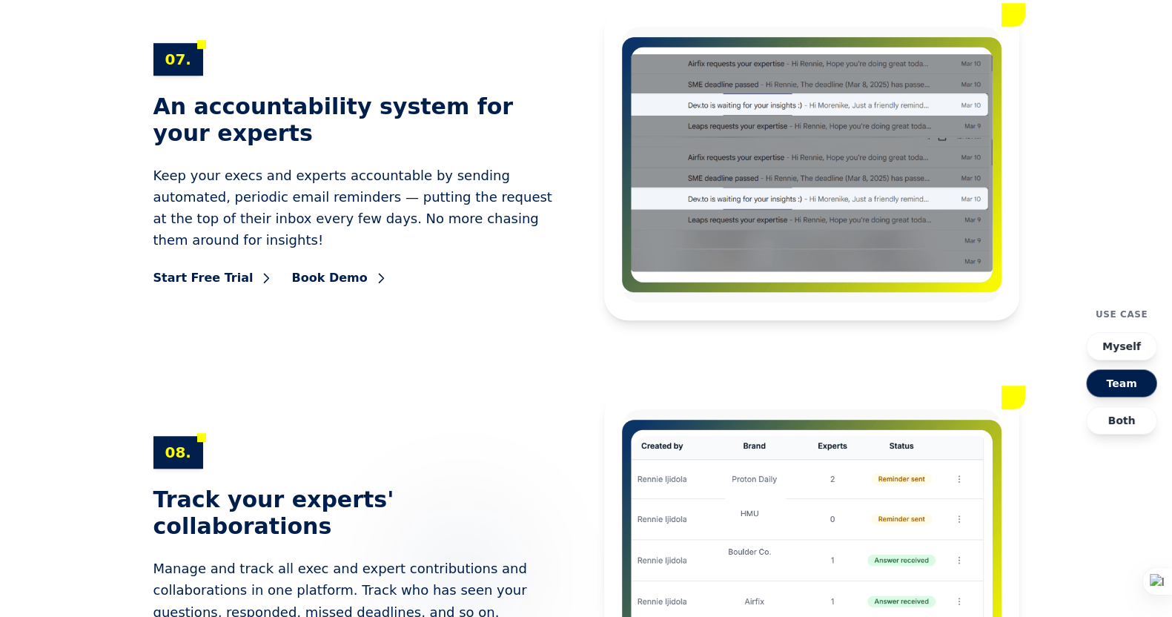
scroll to position [8696, 0]
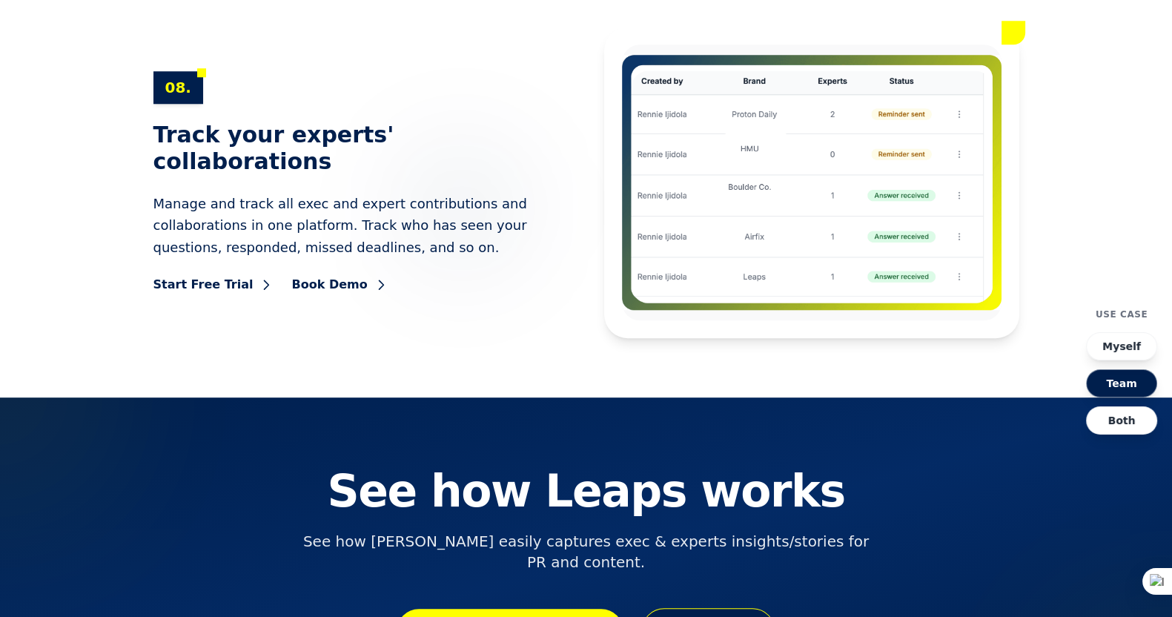
click at [948, 418] on button "Both" at bounding box center [1121, 420] width 71 height 28
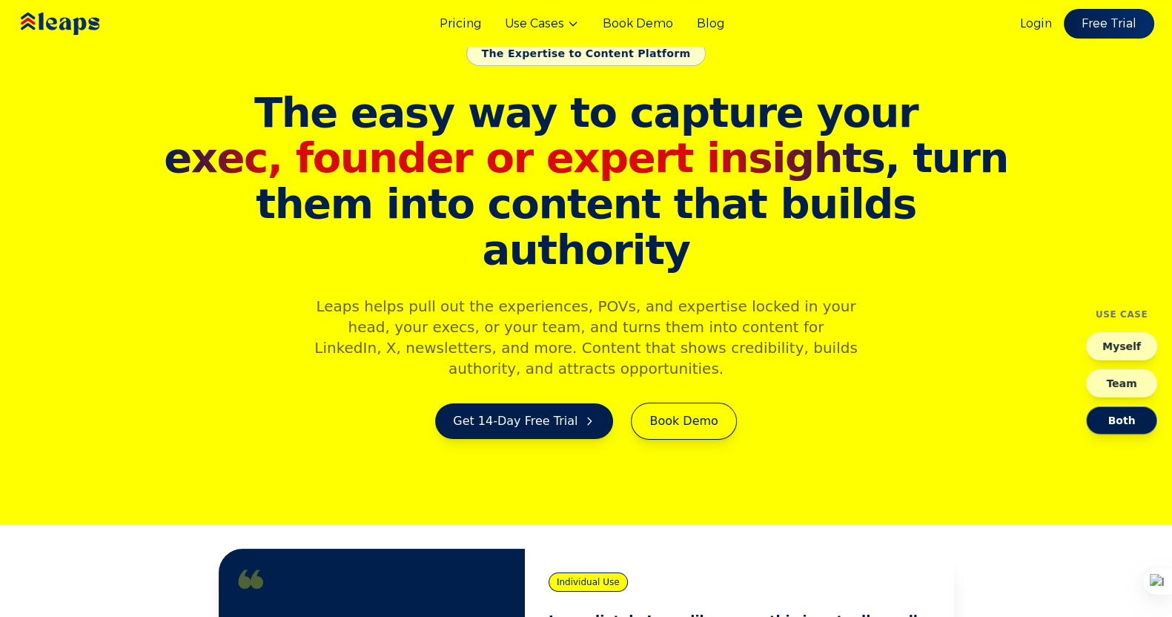
scroll to position [90, 0]
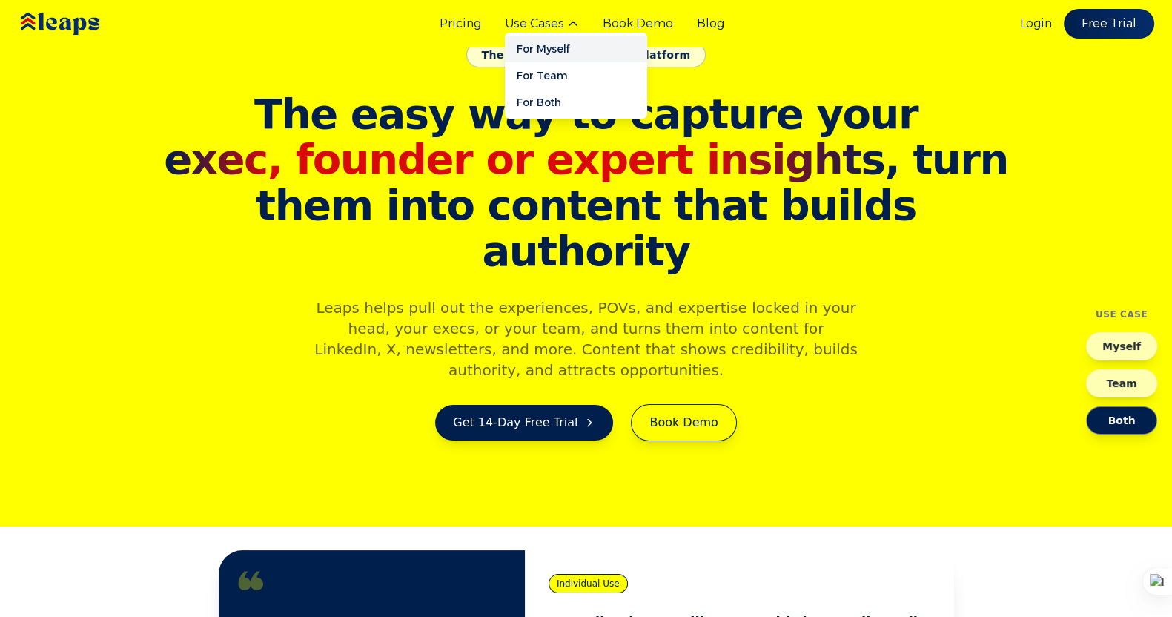
click at [563, 45] on link "For Myself" at bounding box center [576, 49] width 142 height 27
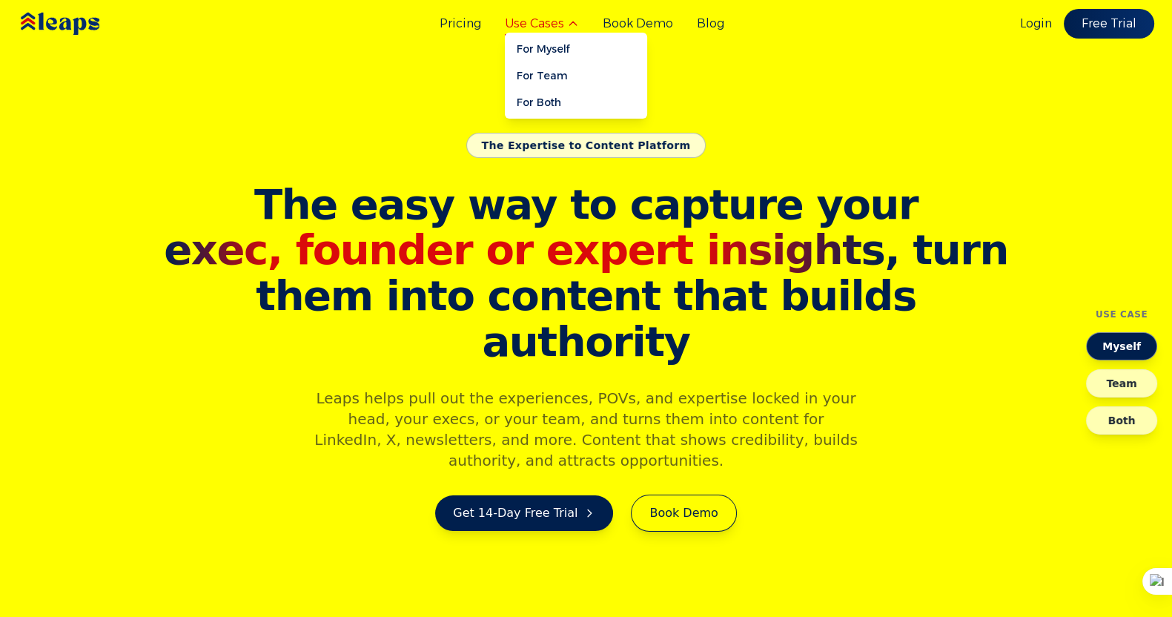
click at [565, 30] on button "Use Cases" at bounding box center [542, 24] width 74 height 18
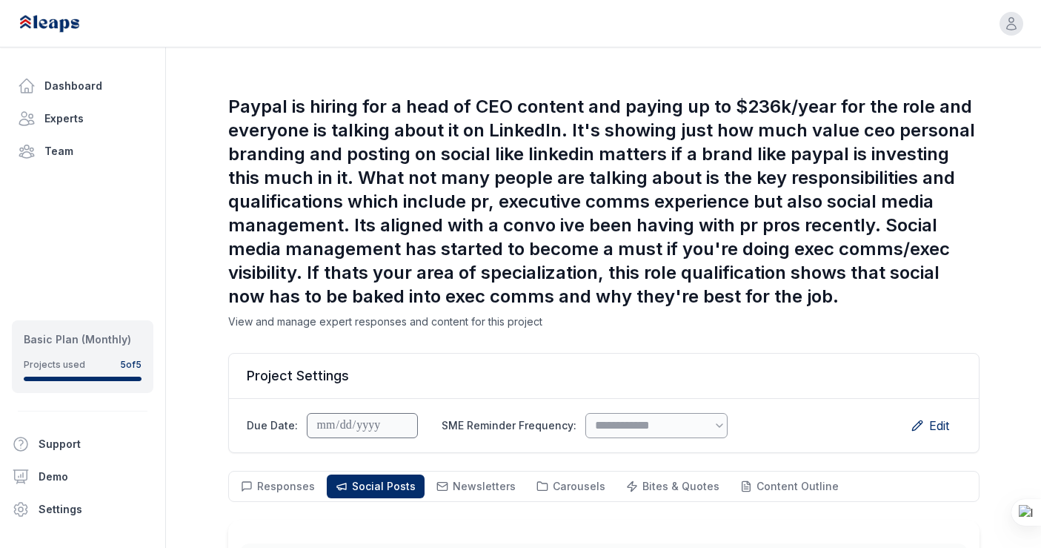
select select "*"
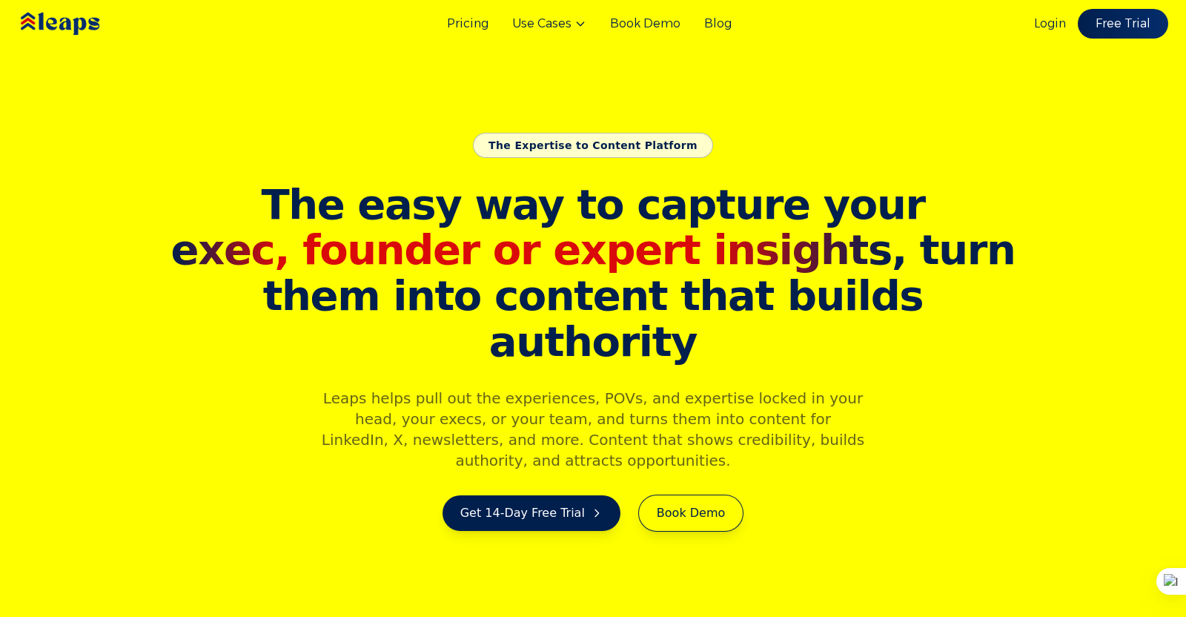
scroll to position [616, 0]
